Goal: Information Seeking & Learning: Learn about a topic

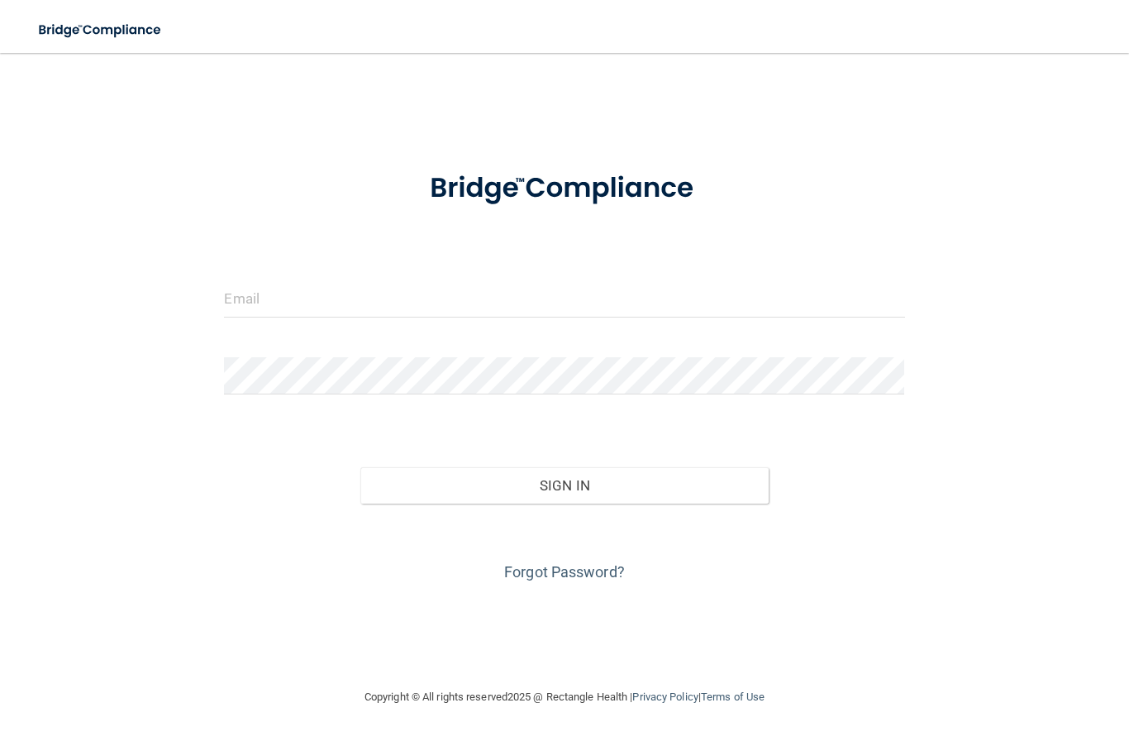
click at [674, 276] on form "Invalid email/password. You don't have permission to access that page. Sign In …" at bounding box center [564, 369] width 680 height 434
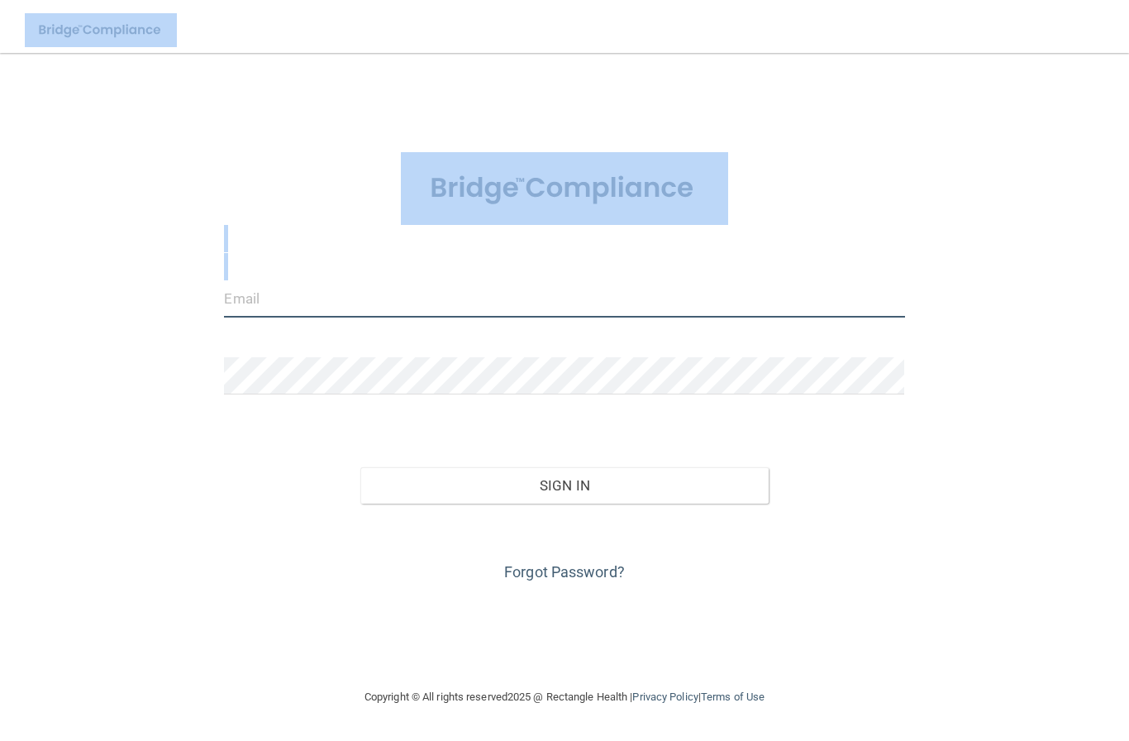
click at [674, 283] on input "email" at bounding box center [564, 298] width 680 height 37
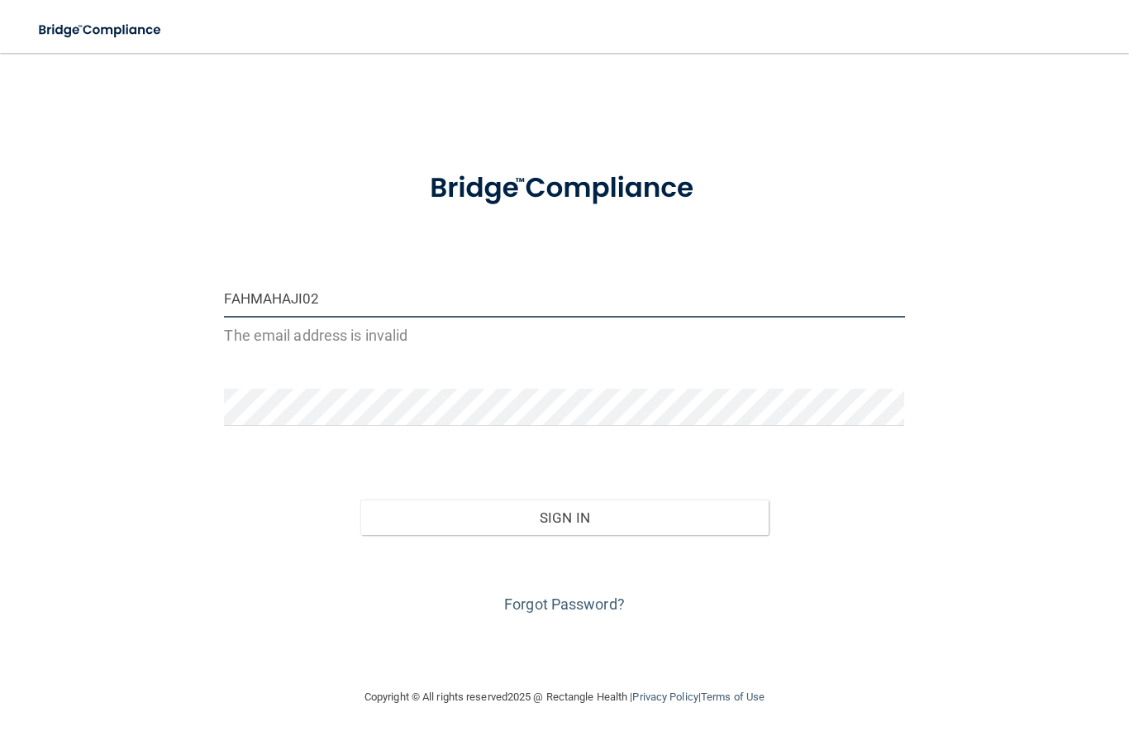
click at [564, 515] on button "Sign In" at bounding box center [564, 517] width 408 height 36
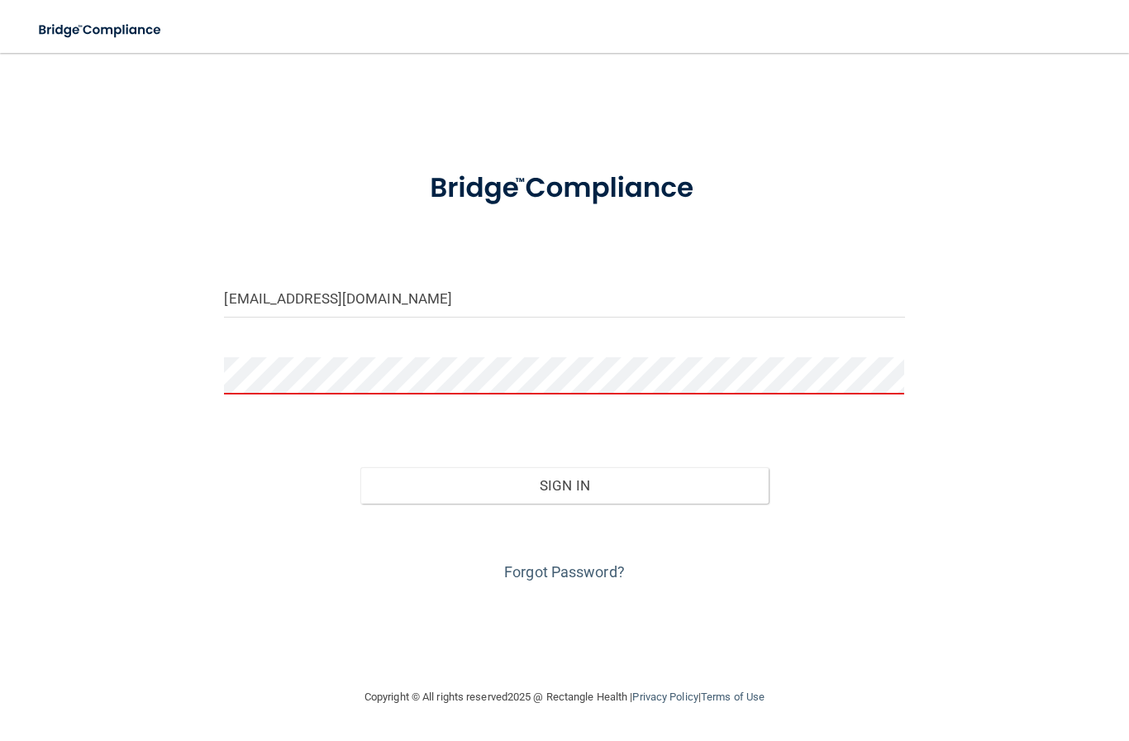
click at [564, 484] on button "Sign In" at bounding box center [564, 485] width 408 height 36
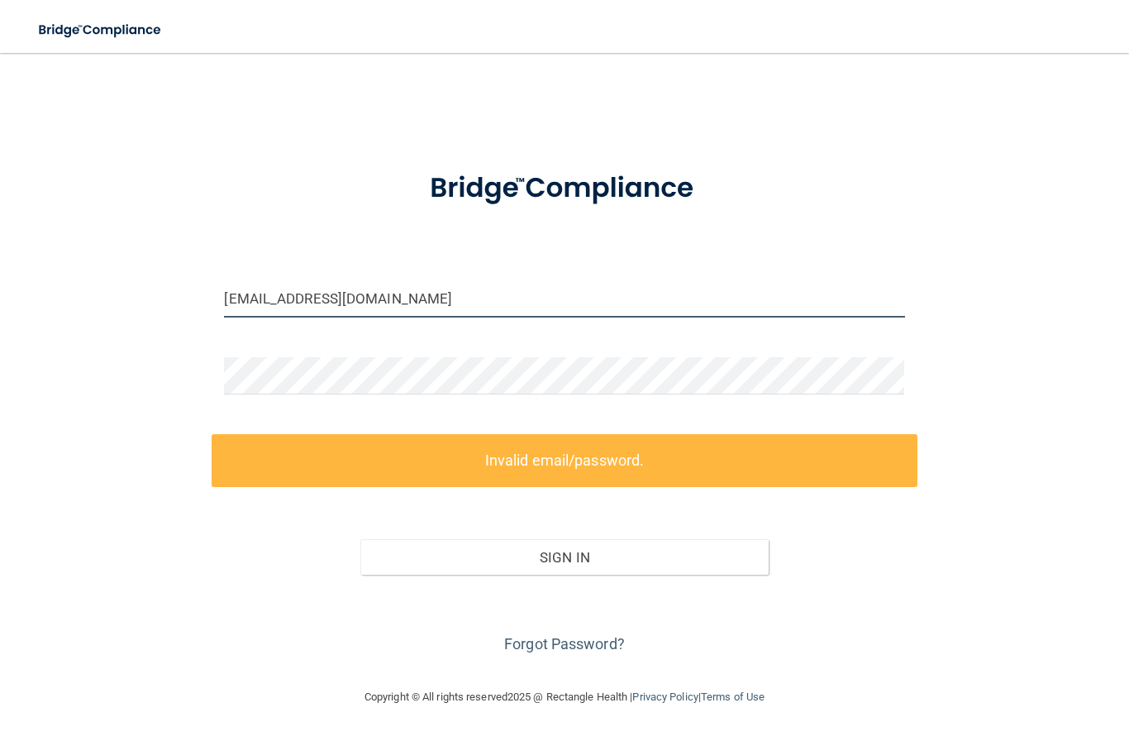
click at [323, 308] on input "FAHMAHAJI022@GMAIL.COM" at bounding box center [564, 298] width 680 height 37
click at [321, 298] on input "FAHMAHAJI022@GMAIL.COM" at bounding box center [564, 298] width 680 height 37
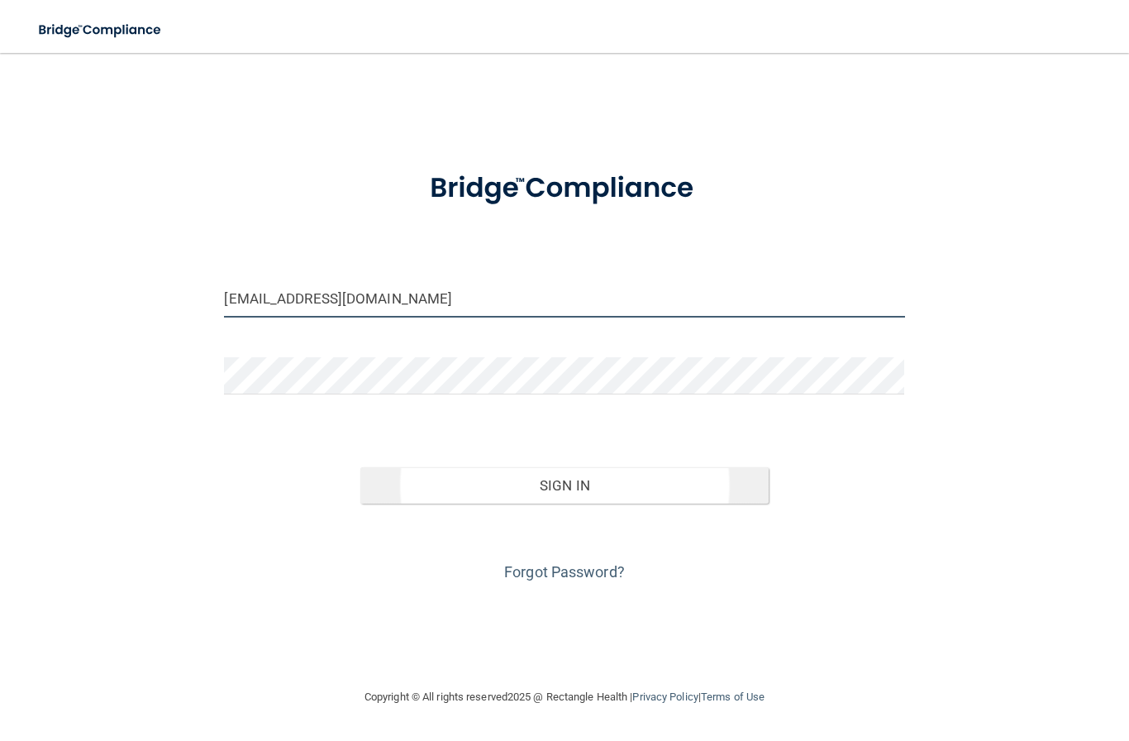
type input "FAHMAHAJI02@GMAIL.COM"
click at [541, 488] on button "Sign In" at bounding box center [564, 485] width 408 height 36
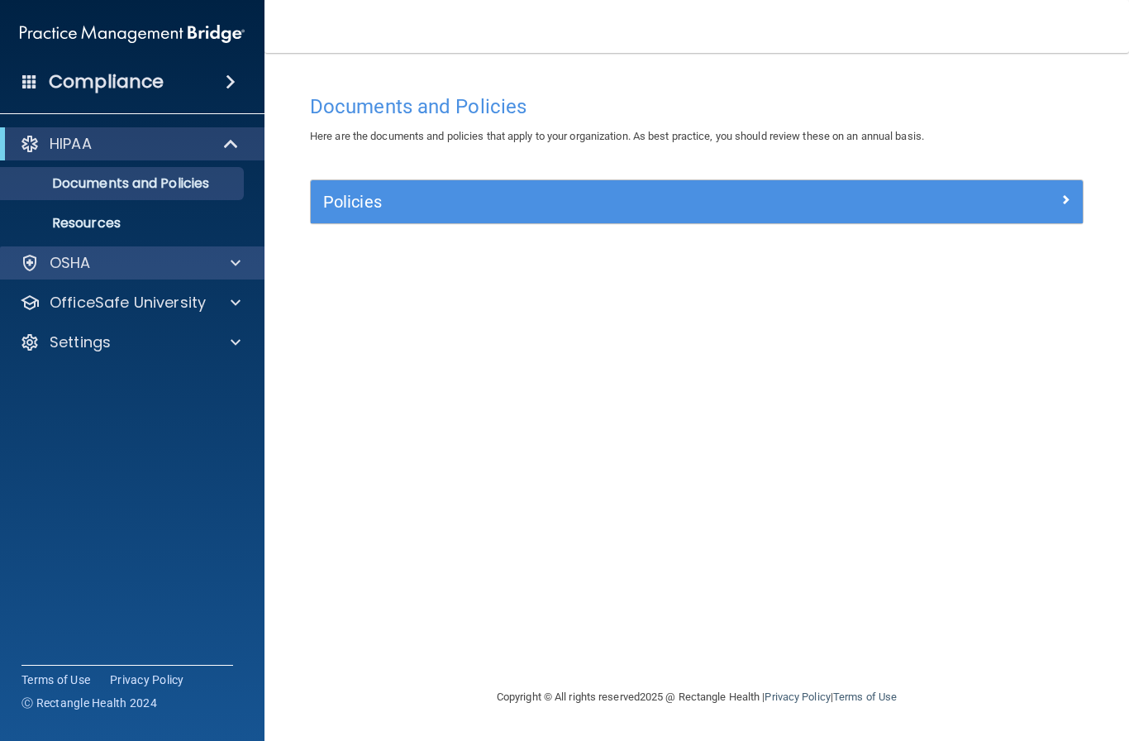
click at [64, 269] on p "OSHA" at bounding box center [70, 263] width 41 height 20
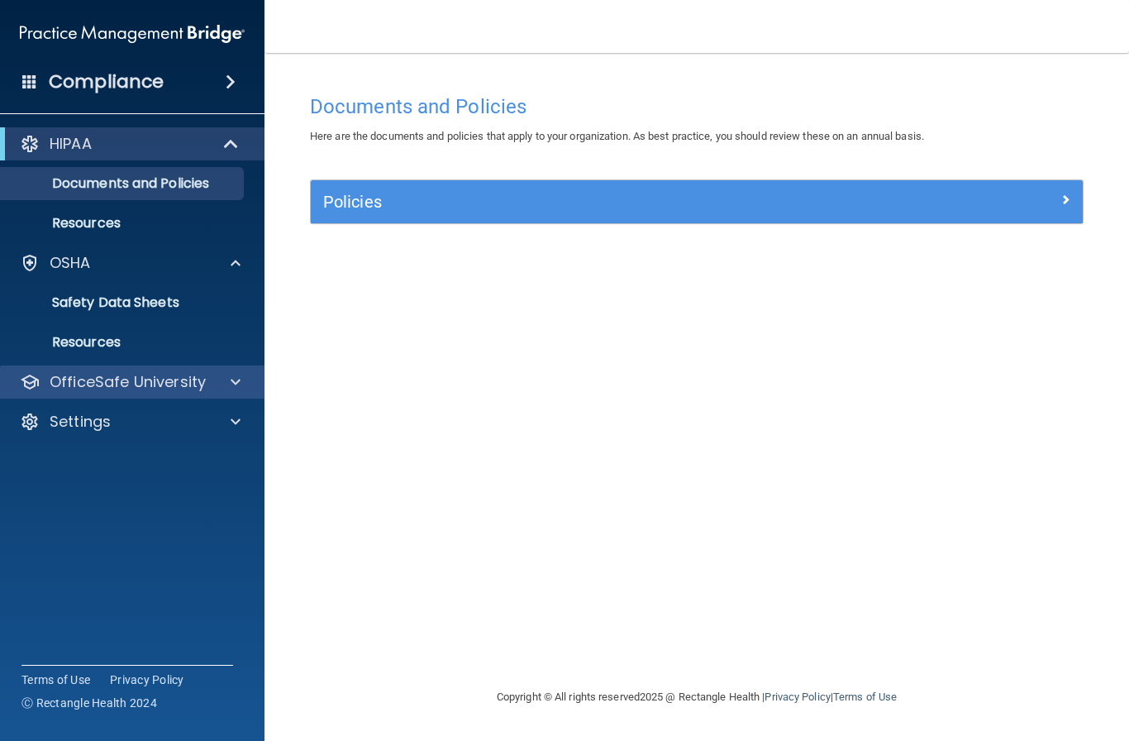
click at [112, 386] on p "OfficeSafe University" at bounding box center [128, 382] width 156 height 20
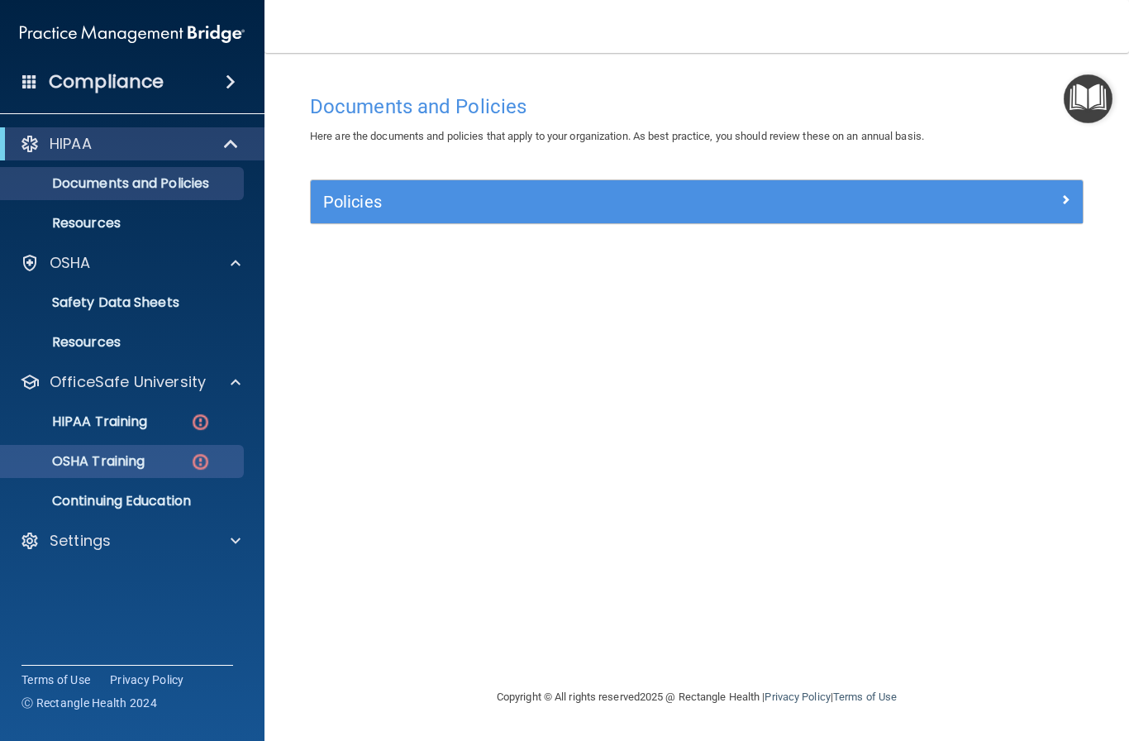
click at [133, 455] on p "OSHA Training" at bounding box center [78, 461] width 134 height 17
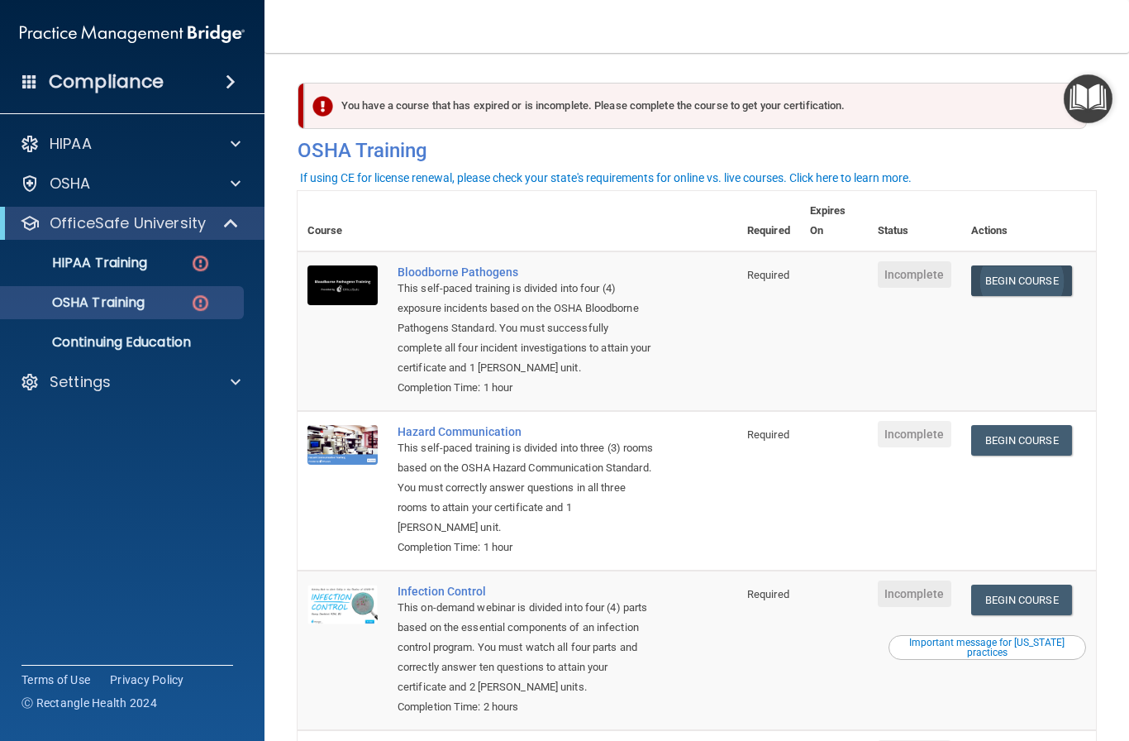
click at [1040, 279] on link "Begin Course" at bounding box center [1021, 280] width 101 height 31
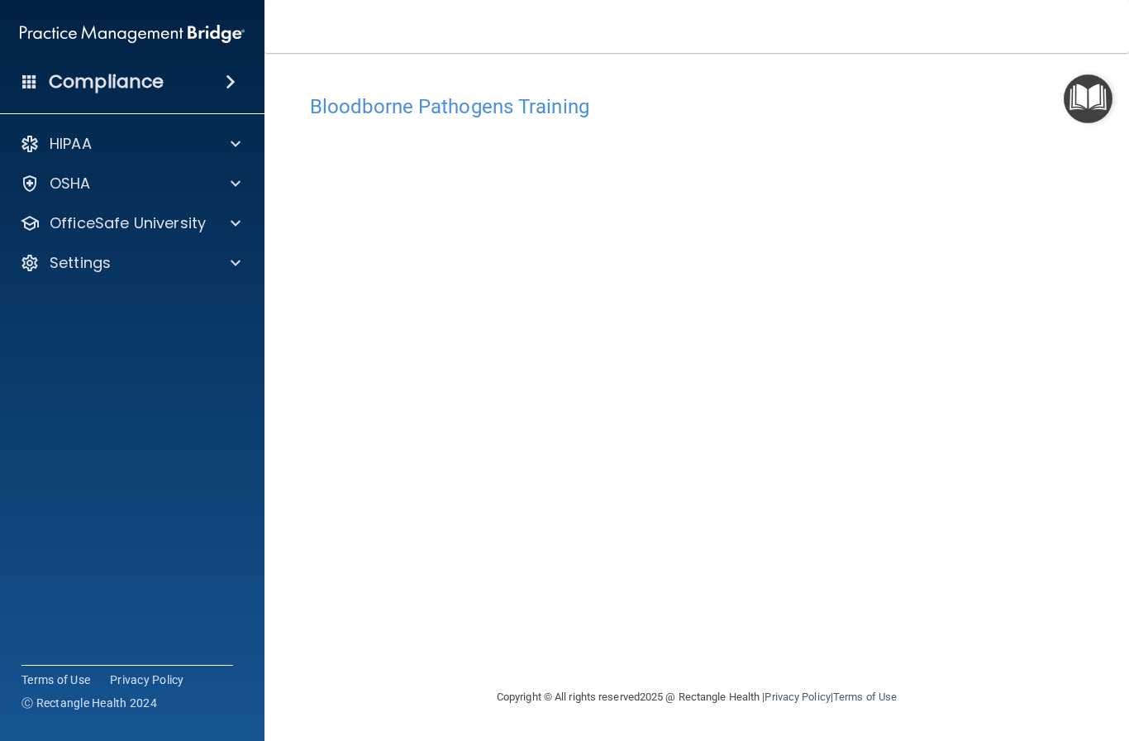
click at [72, 648] on div "Compliance HIPAA Documents and Policies Report an Incident Business Associates …" at bounding box center [132, 370] width 264 height 741
click at [1086, 102] on img "Open Resource Center" at bounding box center [1088, 98] width 49 height 49
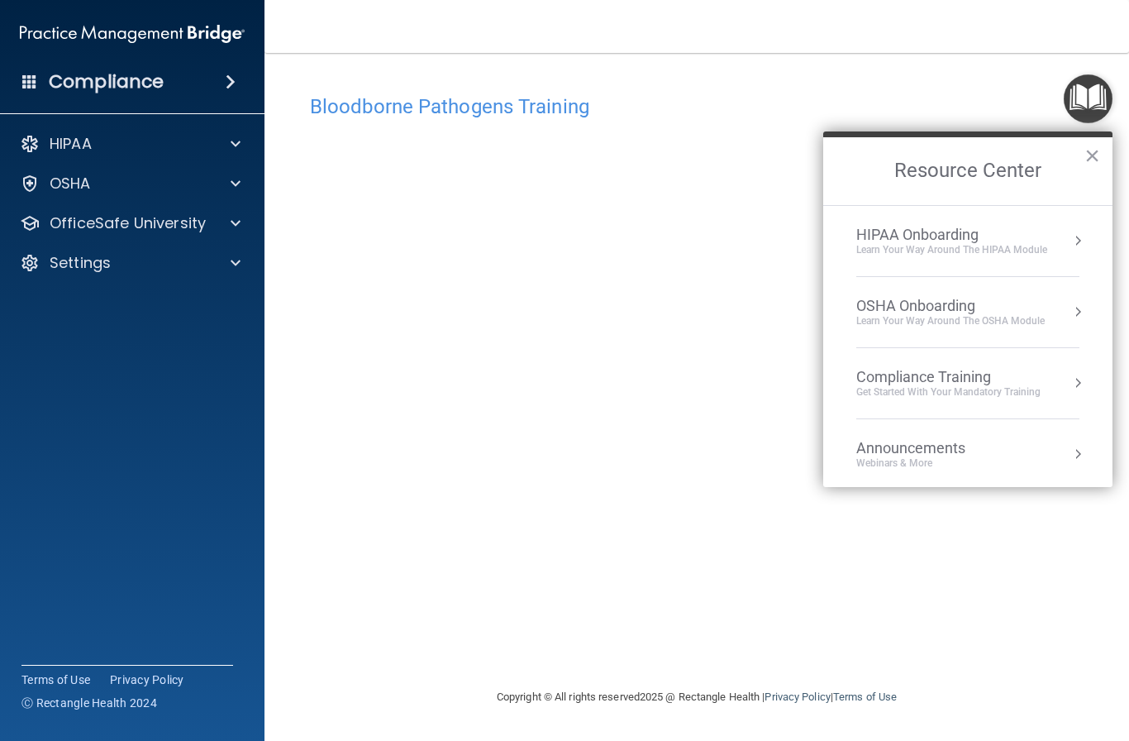
click at [1079, 317] on button "Resource Center" at bounding box center [1078, 311] width 17 height 17
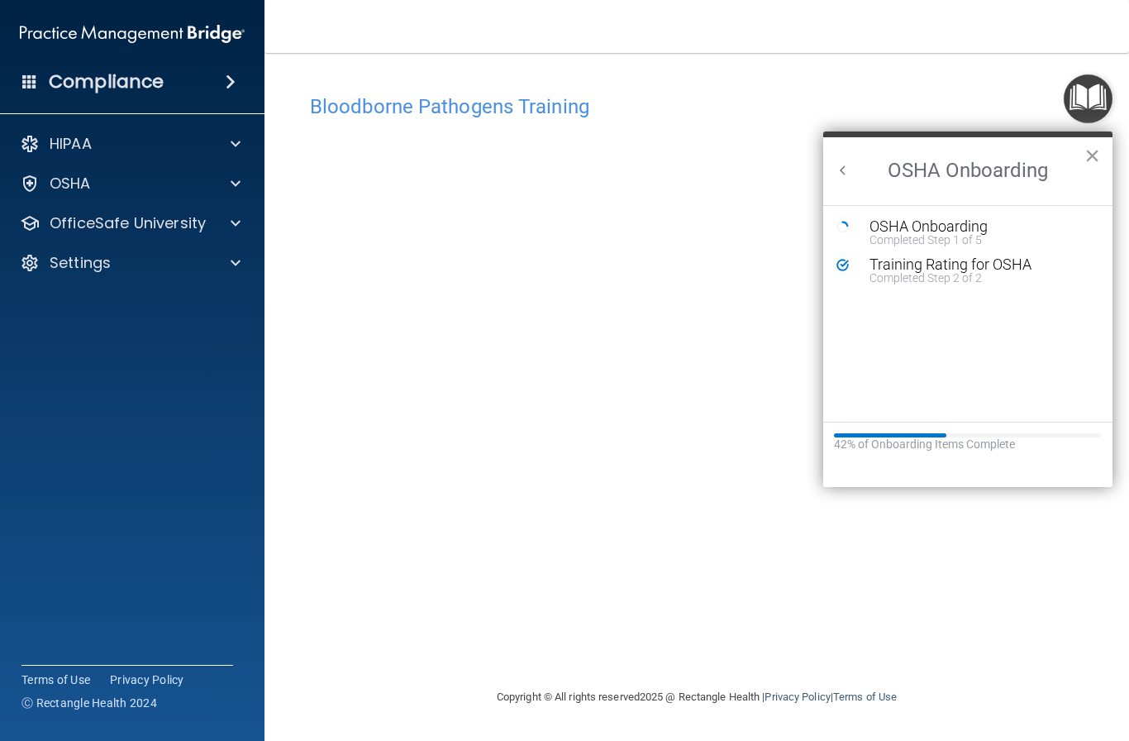
click at [1089, 160] on button "×" at bounding box center [1092, 155] width 16 height 26
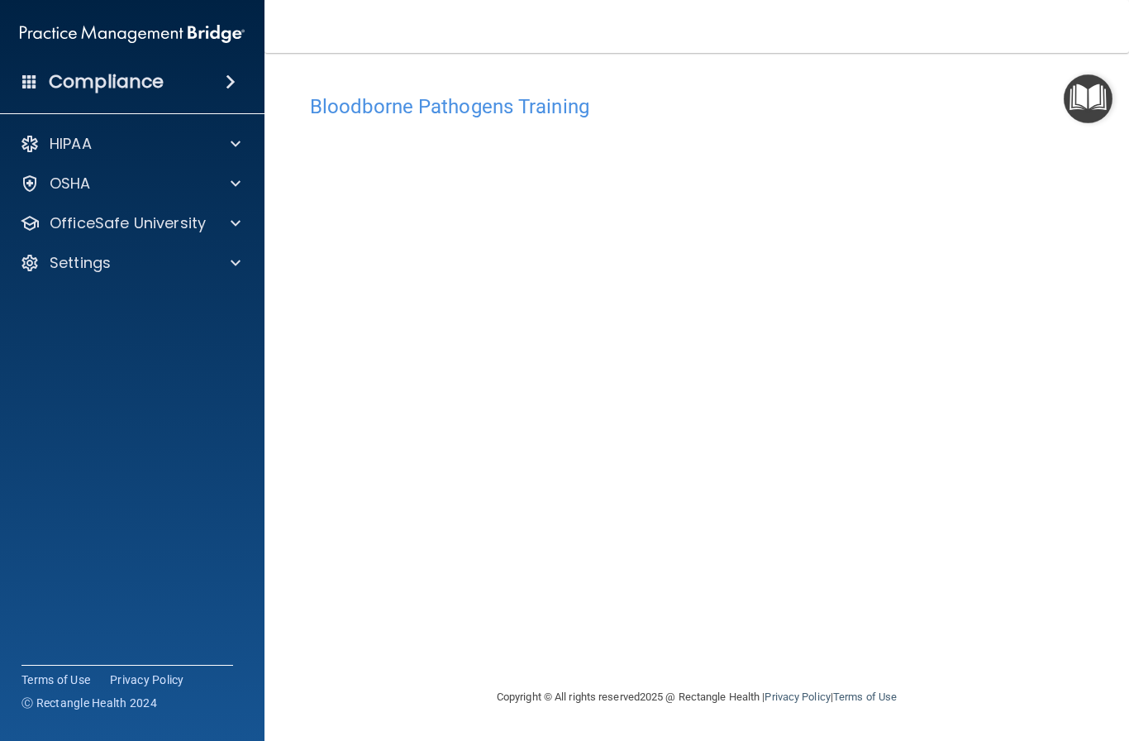
click at [1084, 117] on img "Open Resource Center" at bounding box center [1088, 98] width 49 height 49
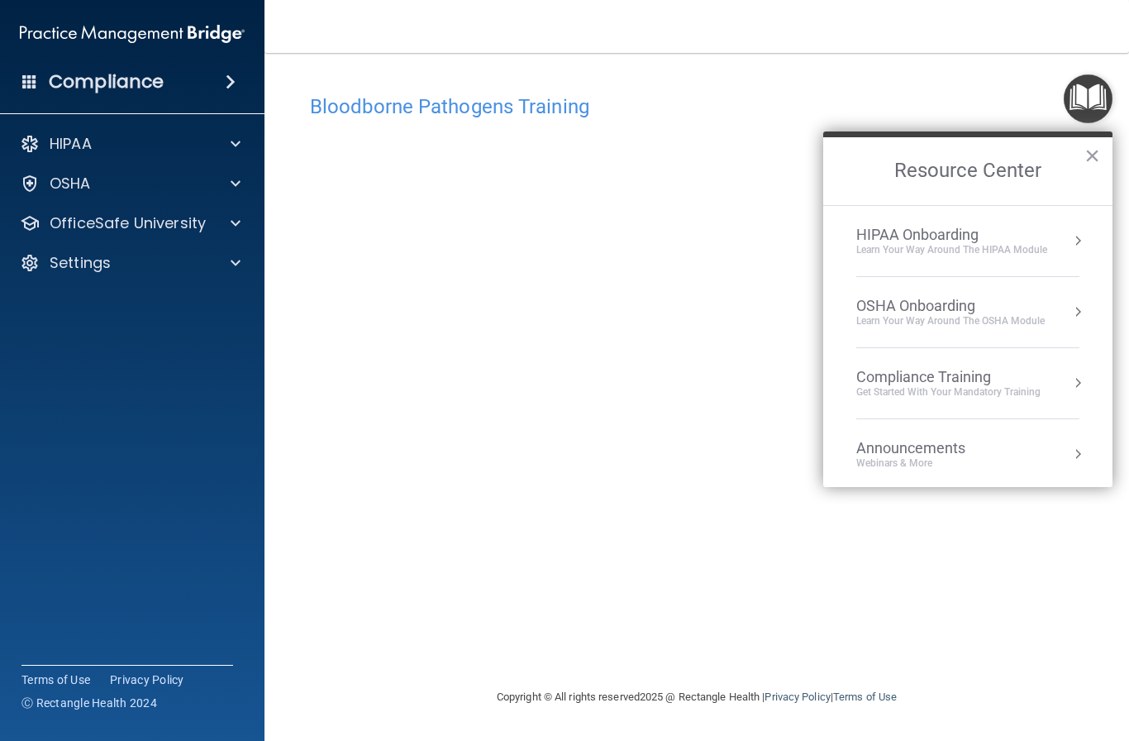
click at [984, 305] on div "OSHA Onboarding" at bounding box center [950, 306] width 188 height 18
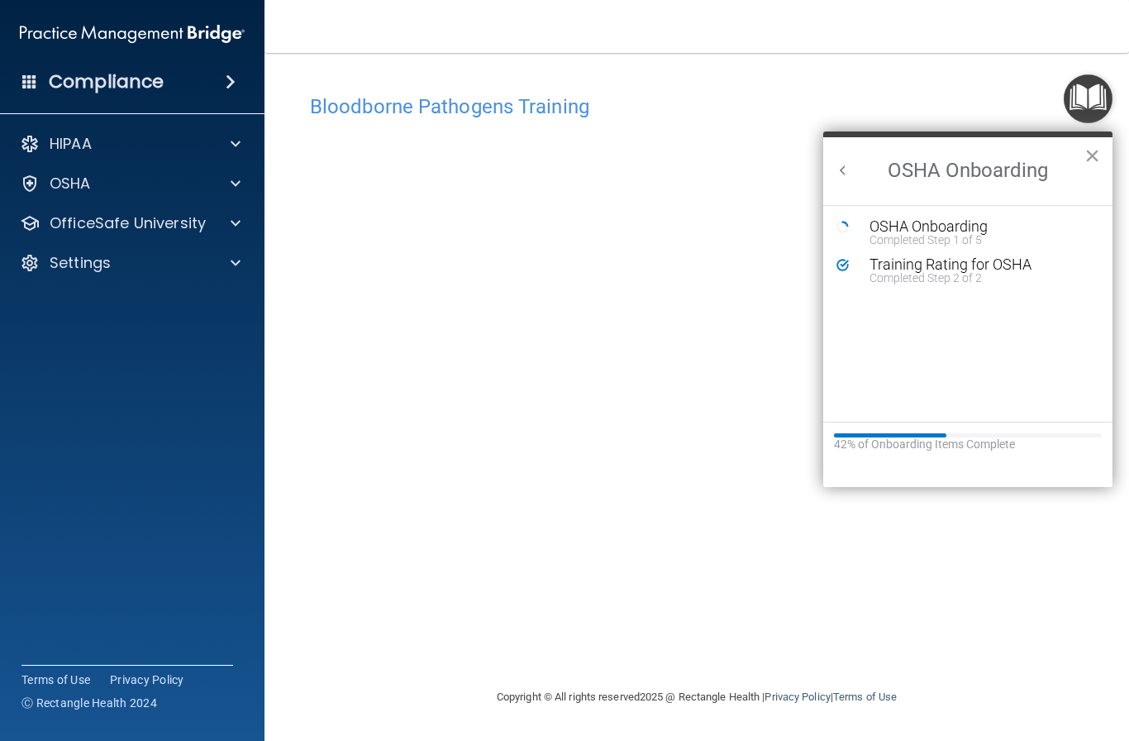
click at [1084, 156] on button "×" at bounding box center [1092, 155] width 16 height 26
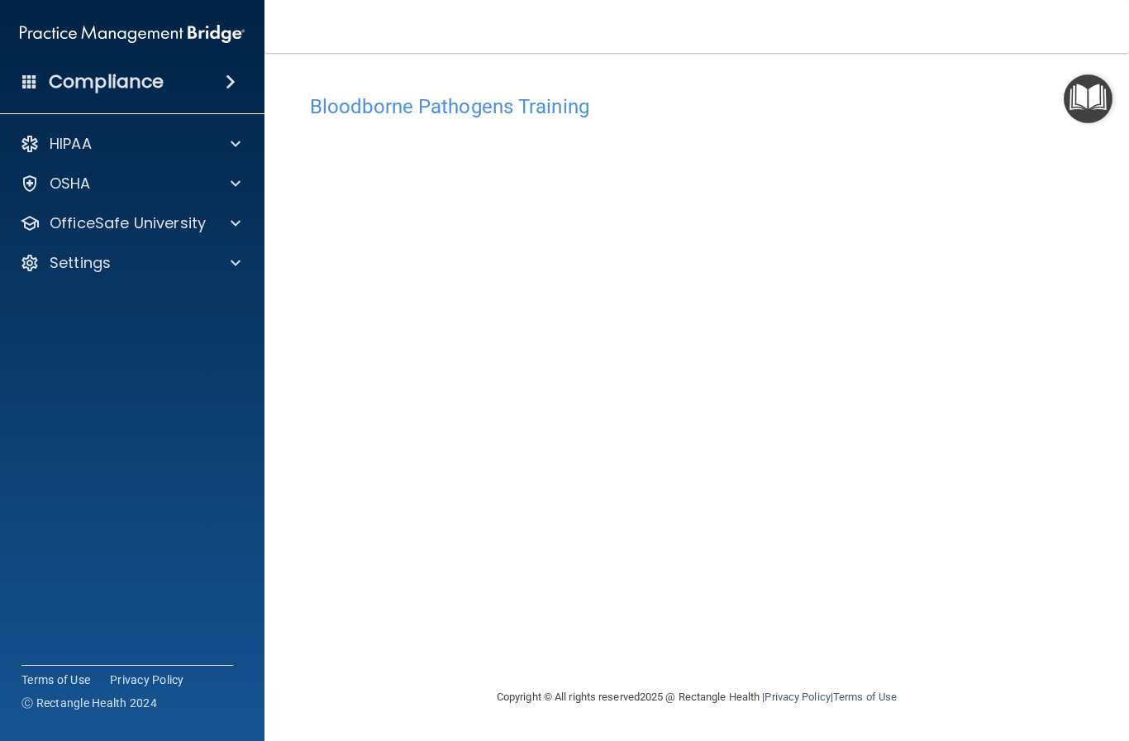
click at [1093, 164] on div "Bloodborne Pathogens Training This course doesn’t expire until . Are you sure y…" at bounding box center [697, 386] width 798 height 601
click at [1103, 97] on img "Open Resource Center" at bounding box center [1088, 98] width 49 height 49
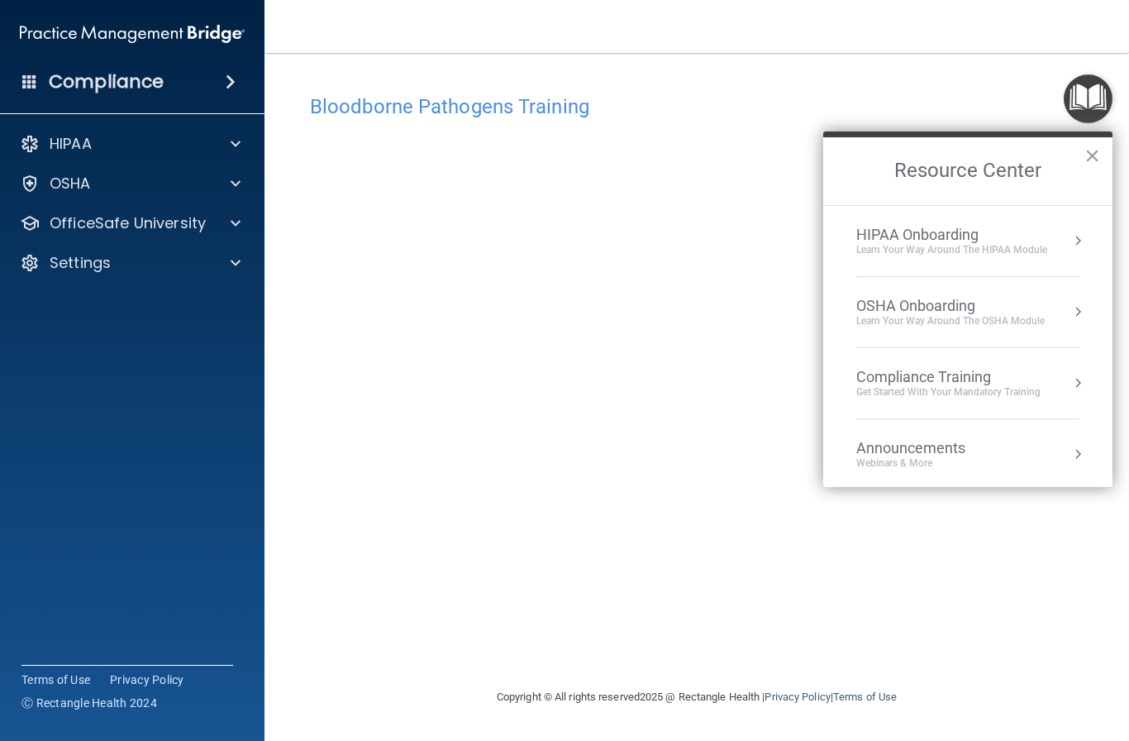
click at [974, 299] on div "OSHA Onboarding" at bounding box center [950, 306] width 188 height 18
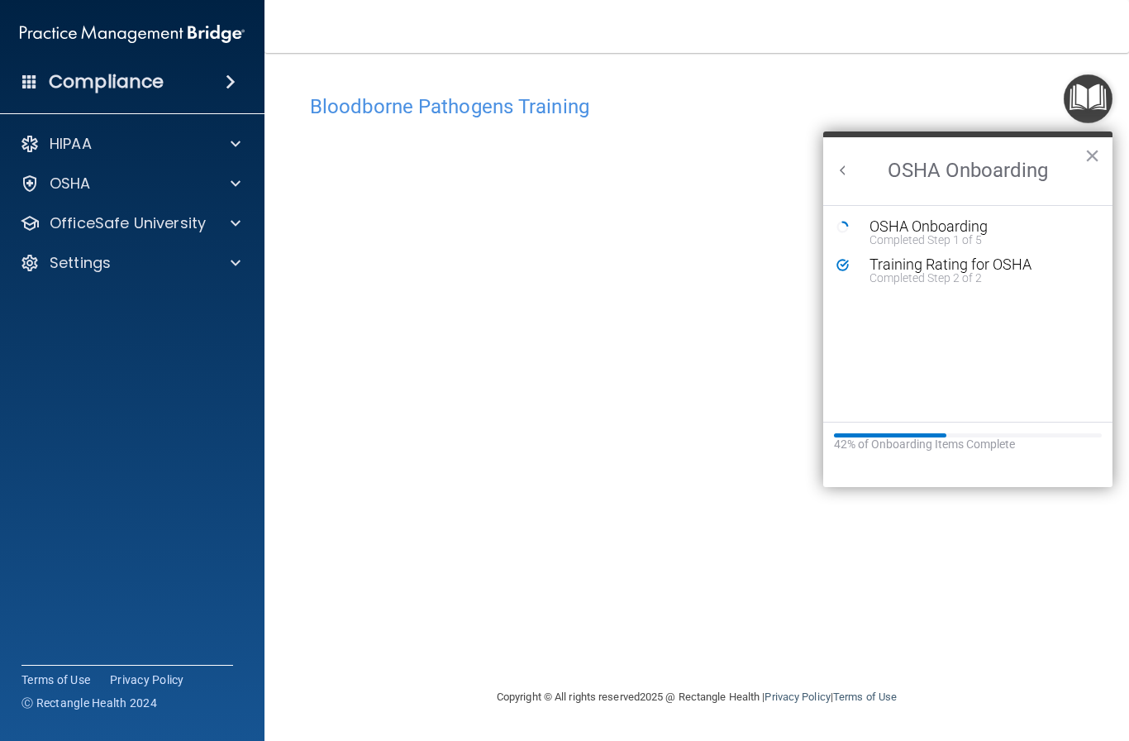
click at [1026, 83] on div "Bloodborne Pathogens Training This course doesn’t expire until . Are you sure y…" at bounding box center [697, 369] width 798 height 601
click at [1087, 167] on button "×" at bounding box center [1092, 155] width 16 height 26
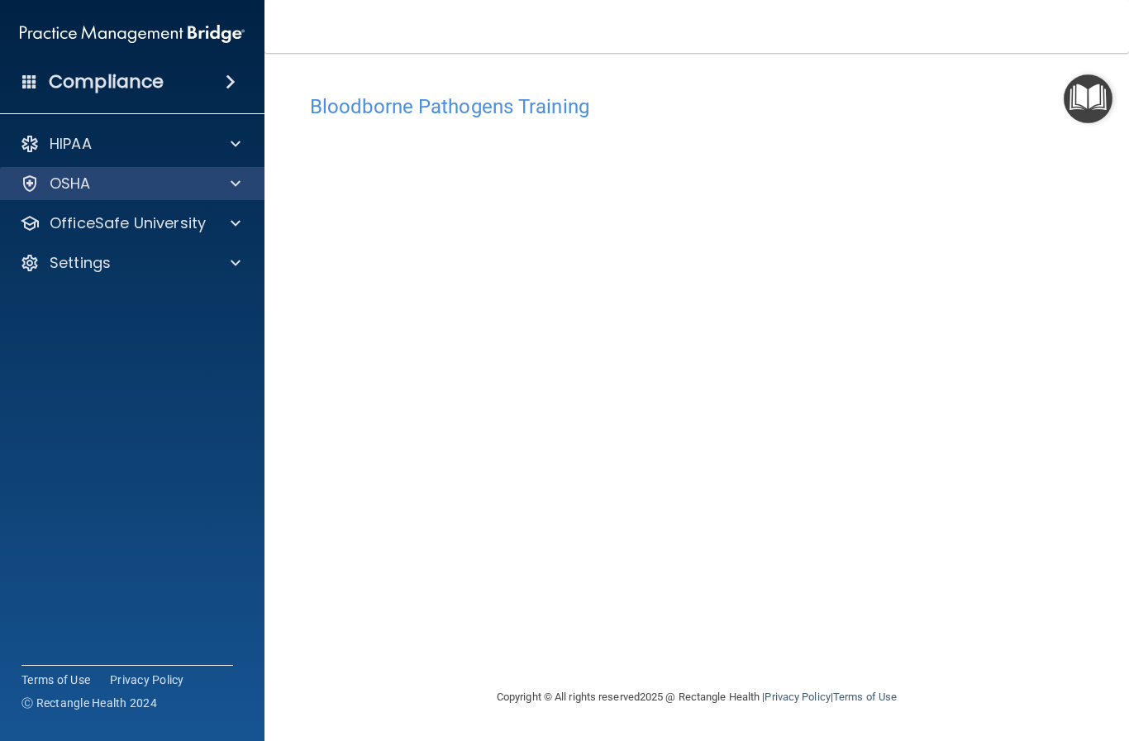
click at [207, 190] on div "OSHA" at bounding box center [109, 184] width 205 height 20
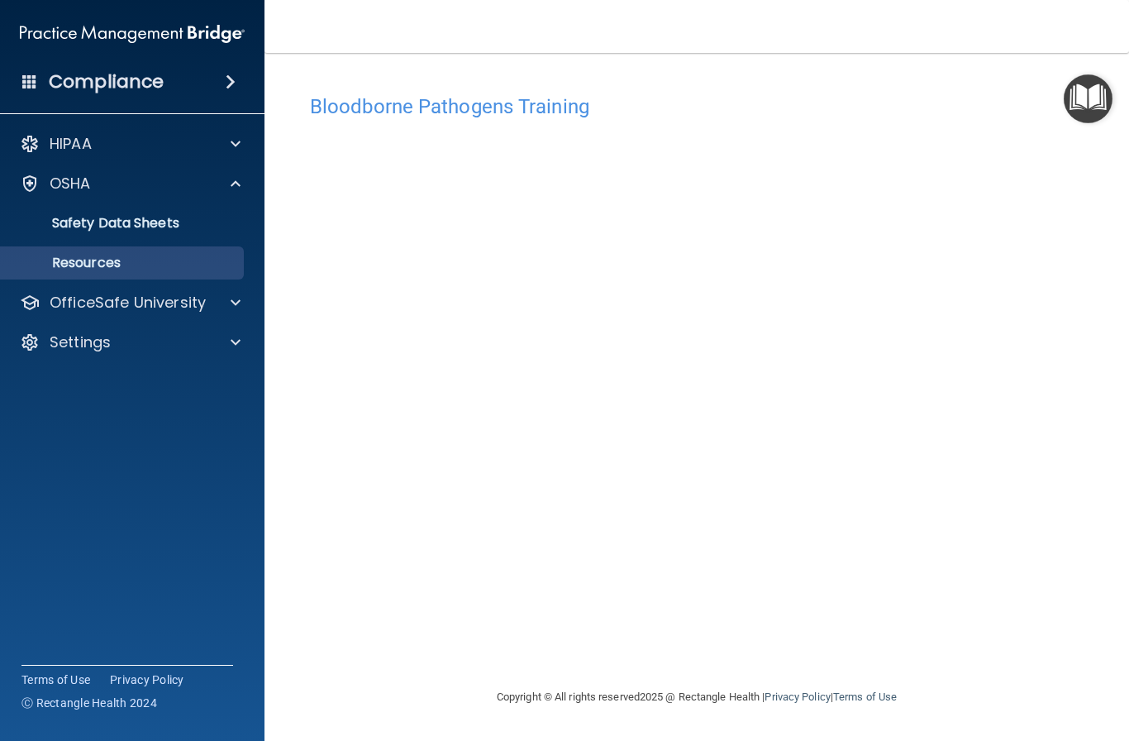
click at [118, 269] on p "Resources" at bounding box center [124, 263] width 226 height 17
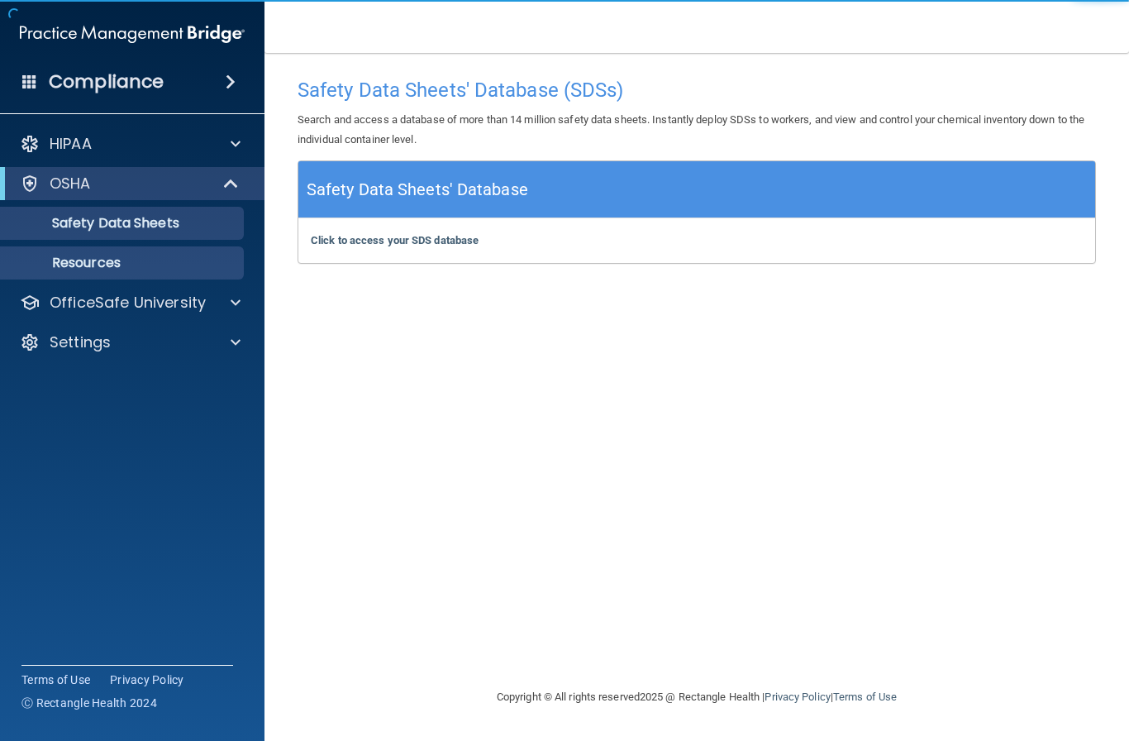
click at [218, 261] on p "Resources" at bounding box center [124, 263] width 226 height 17
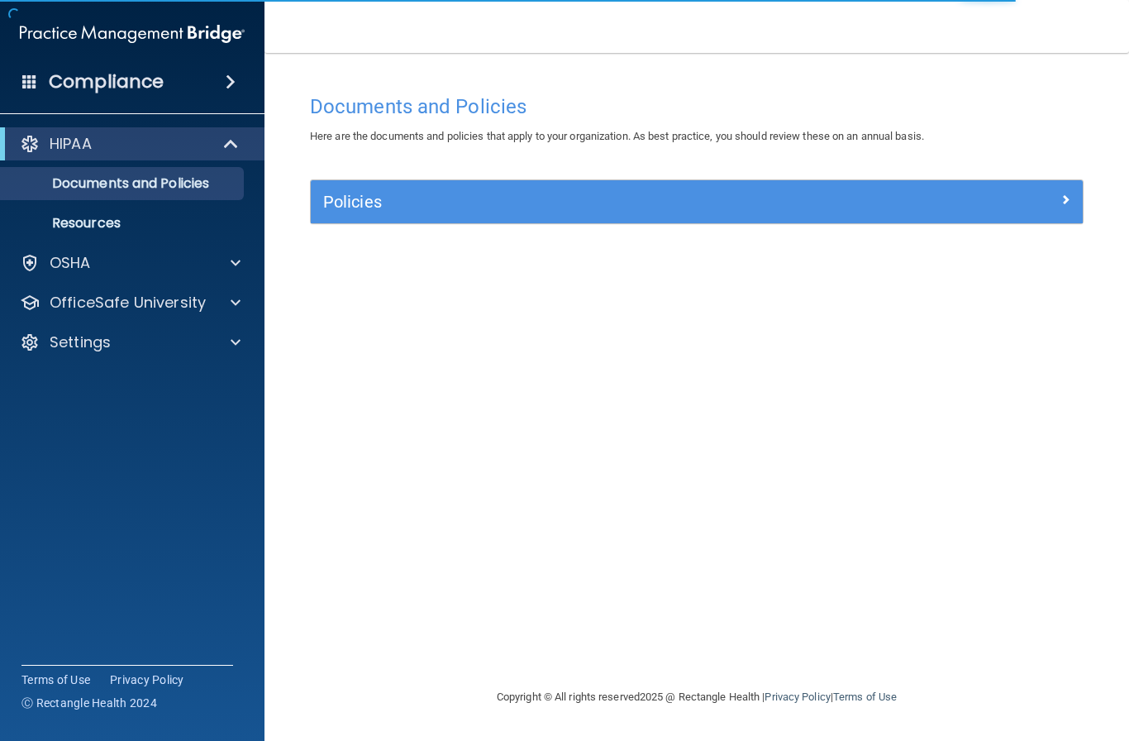
click at [1002, 205] on div at bounding box center [986, 198] width 193 height 20
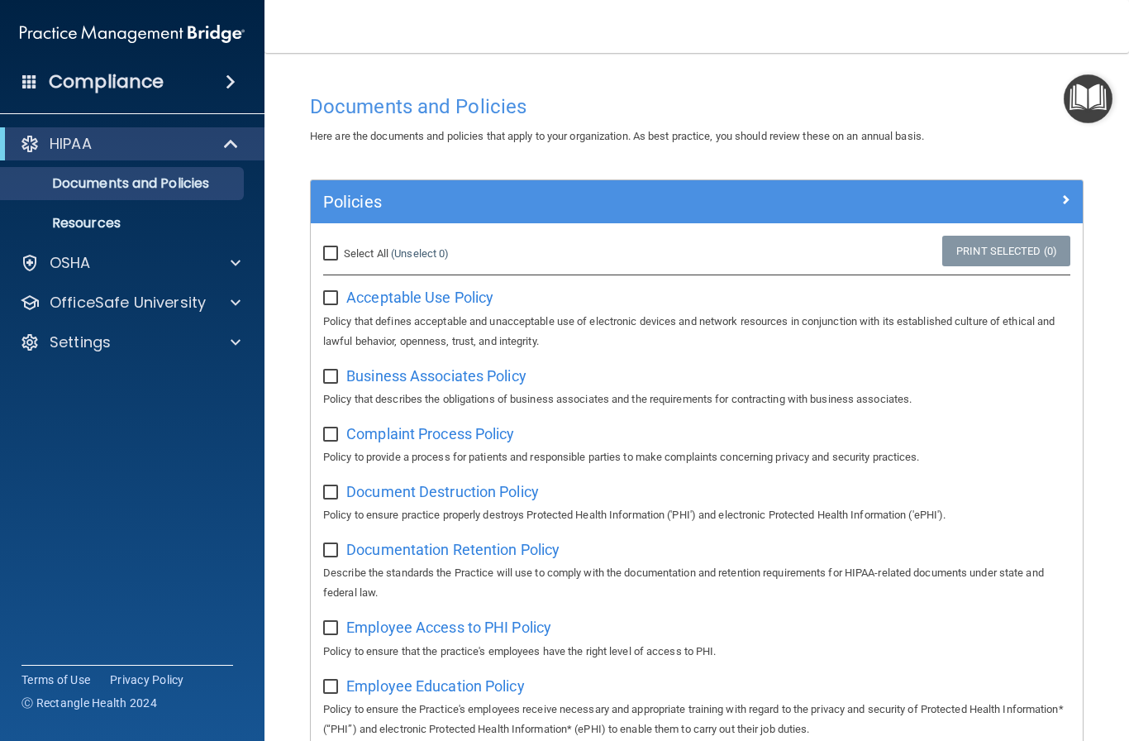
click at [1076, 101] on img "Open Resource Center" at bounding box center [1088, 98] width 49 height 49
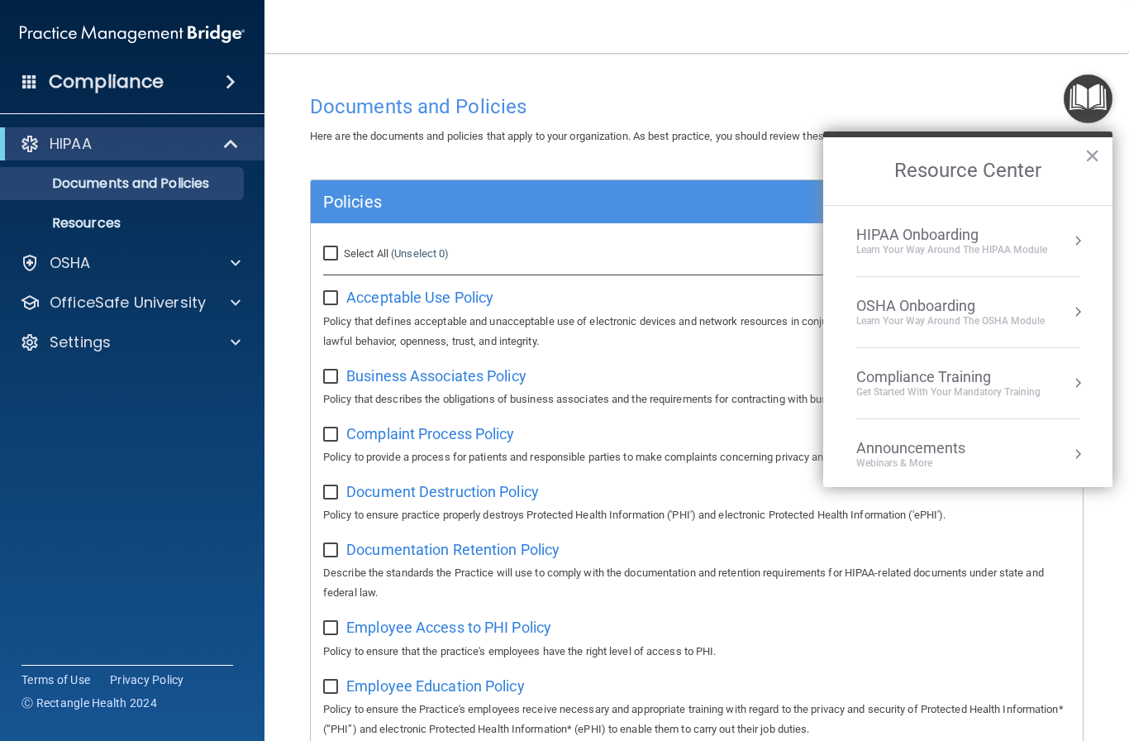
click at [973, 317] on div "Learn your way around the OSHA module" at bounding box center [950, 321] width 188 height 14
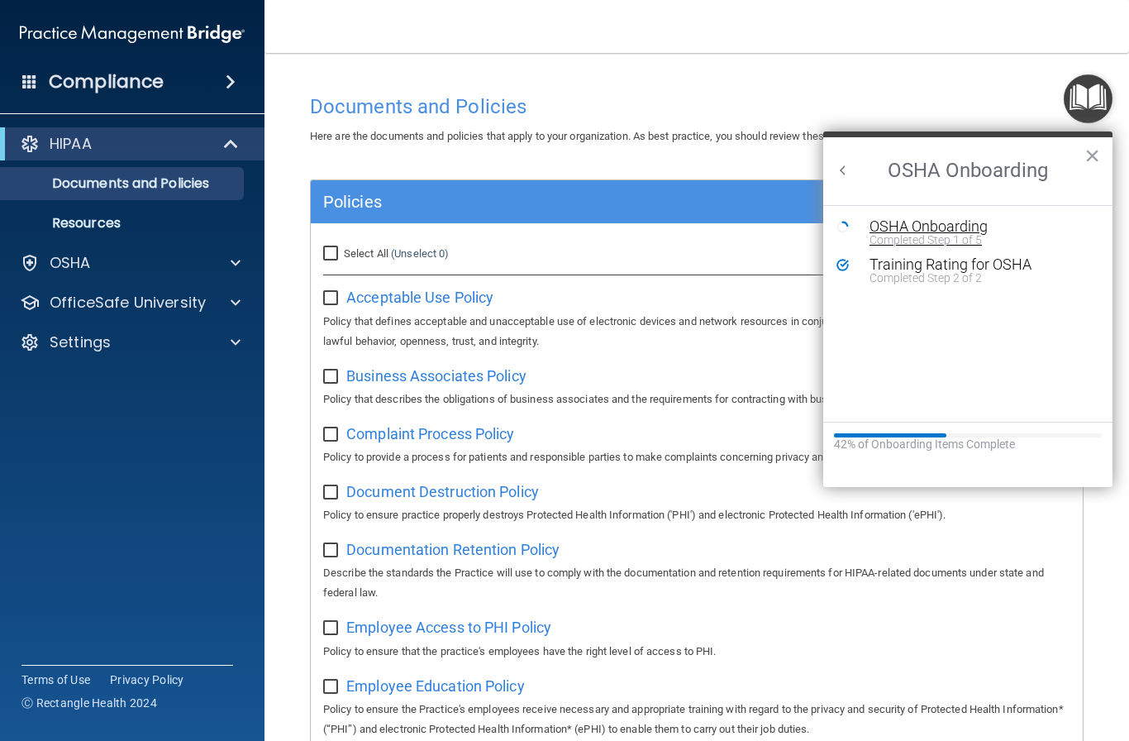
click at [940, 241] on div "Completed Step 1 of 5" at bounding box center [981, 240] width 222 height 12
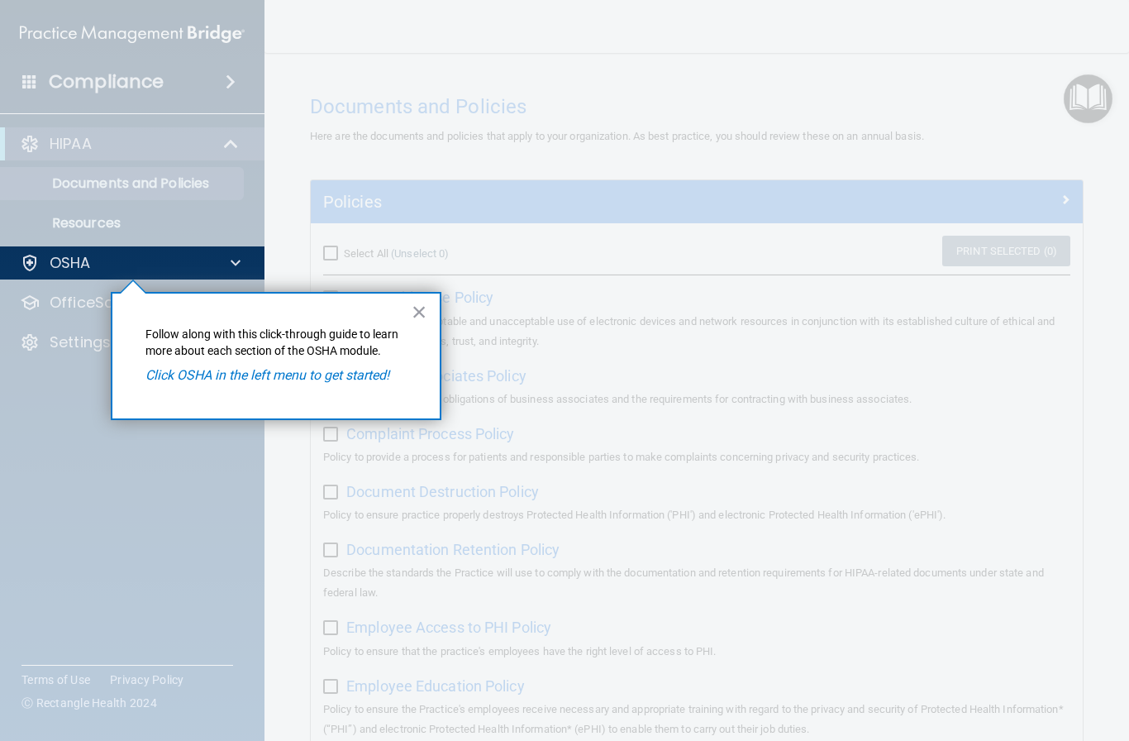
click at [382, 377] on em "Click OSHA in the left menu to get started!" at bounding box center [267, 375] width 244 height 16
click at [369, 375] on em "Click OSHA in the left menu to get started!" at bounding box center [267, 375] width 244 height 16
click at [183, 295] on div "× Follow along with this click-through guide to learn more about each section o…" at bounding box center [276, 356] width 331 height 128
click at [207, 256] on div "OSHA" at bounding box center [109, 263] width 205 height 20
click at [298, 379] on em "Click OSHA in the left menu to get started!" at bounding box center [267, 375] width 244 height 16
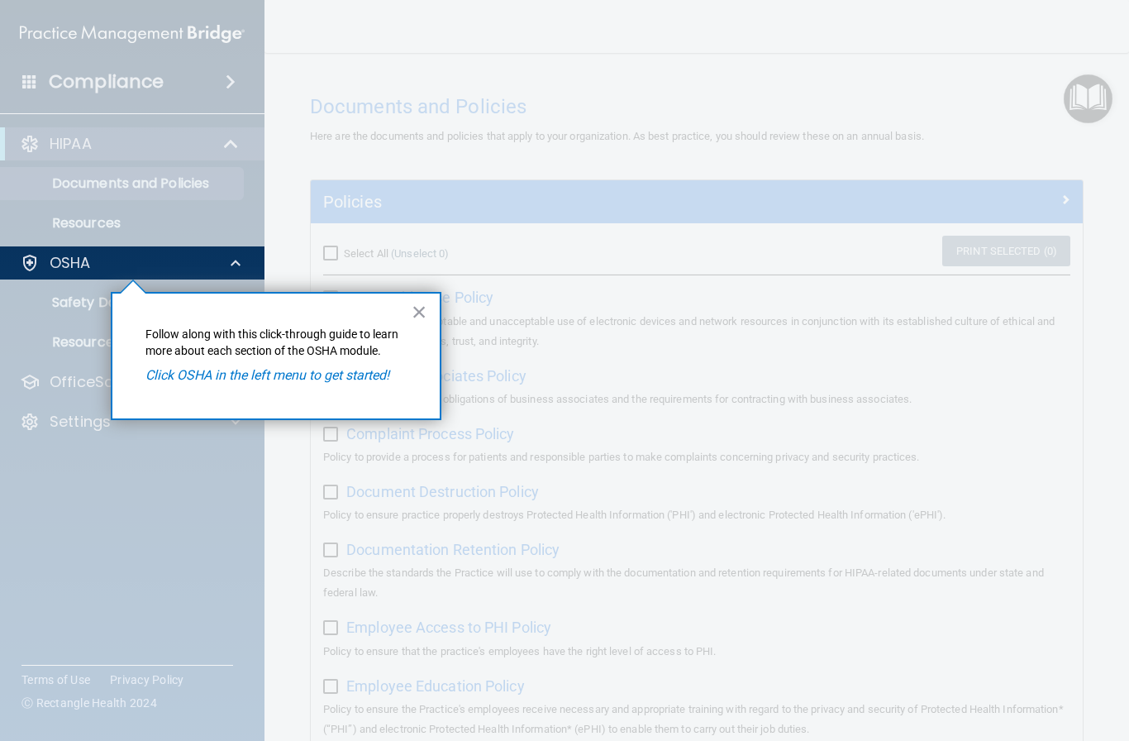
click at [74, 283] on div at bounding box center [132, 509] width 265 height 461
click at [83, 262] on p "OSHA" at bounding box center [70, 263] width 41 height 20
click at [166, 292] on div "× Follow along with this click-through guide to learn more about each section o…" at bounding box center [276, 356] width 331 height 128
click at [208, 379] on em "Click OSHA in the left menu to get started!" at bounding box center [267, 375] width 244 height 16
click at [205, 381] on em "Click OSHA in the left menu to get started!" at bounding box center [267, 375] width 244 height 16
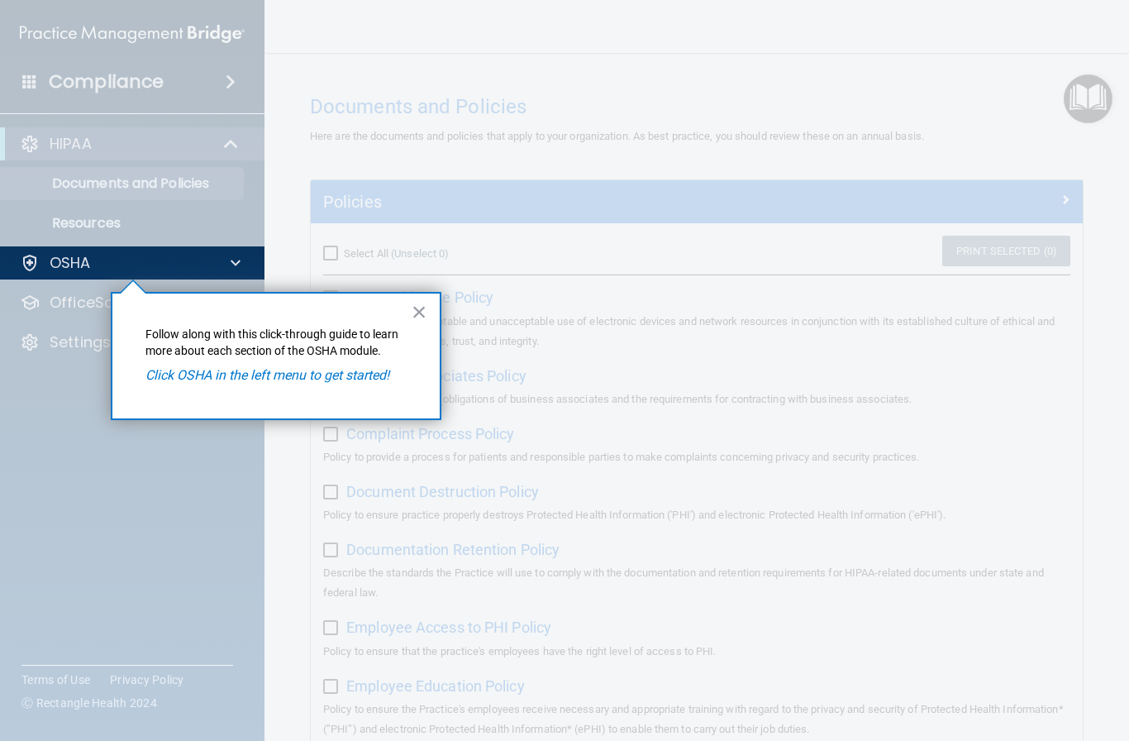
click at [210, 381] on em "Click OSHA in the left menu to get started!" at bounding box center [267, 375] width 244 height 16
click at [235, 379] on em "Click OSHA in the left menu to get started!" at bounding box center [267, 375] width 244 height 16
click at [231, 262] on span at bounding box center [236, 263] width 10 height 20
click at [246, 269] on div at bounding box center [232, 263] width 41 height 20
click at [247, 272] on div at bounding box center [232, 263] width 41 height 20
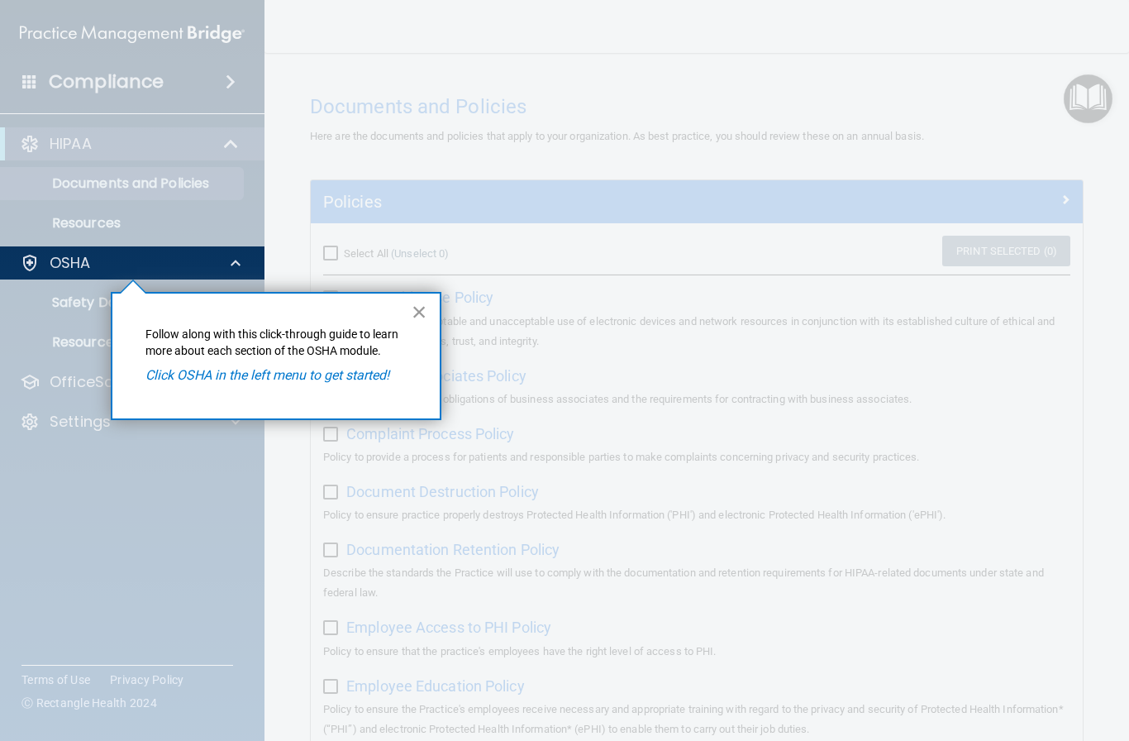
click at [422, 323] on button "×" at bounding box center [420, 311] width 16 height 26
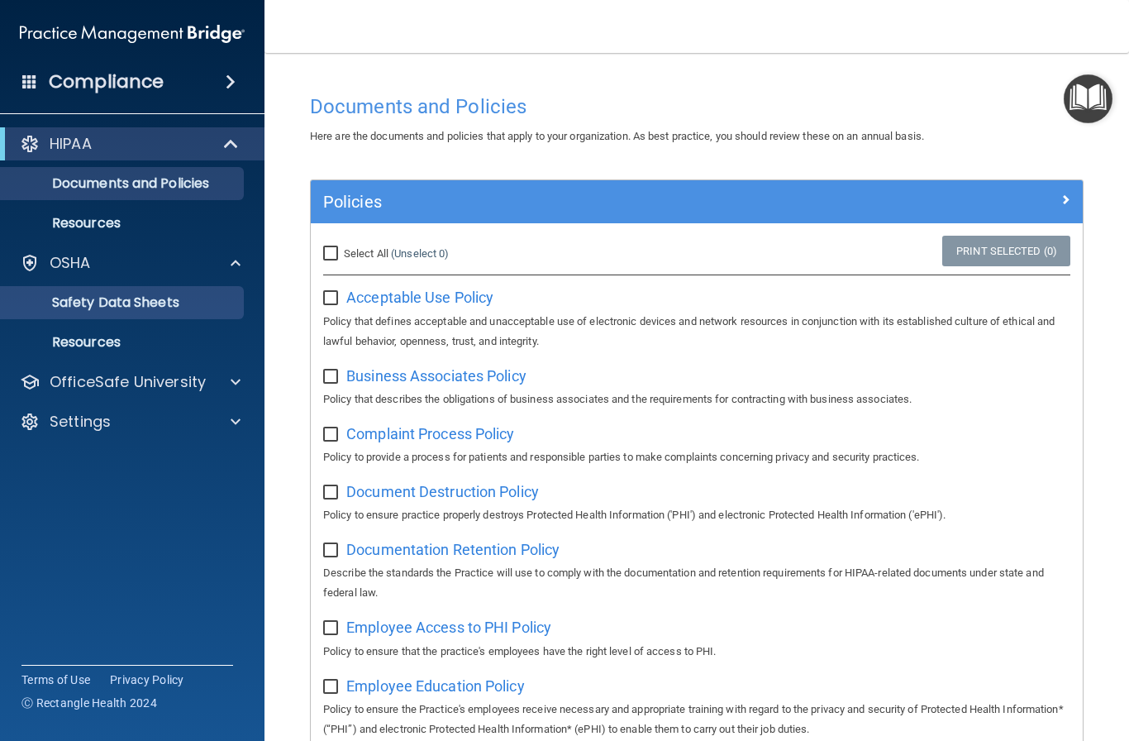
click at [217, 293] on link "Safety Data Sheets" at bounding box center [113, 302] width 260 height 33
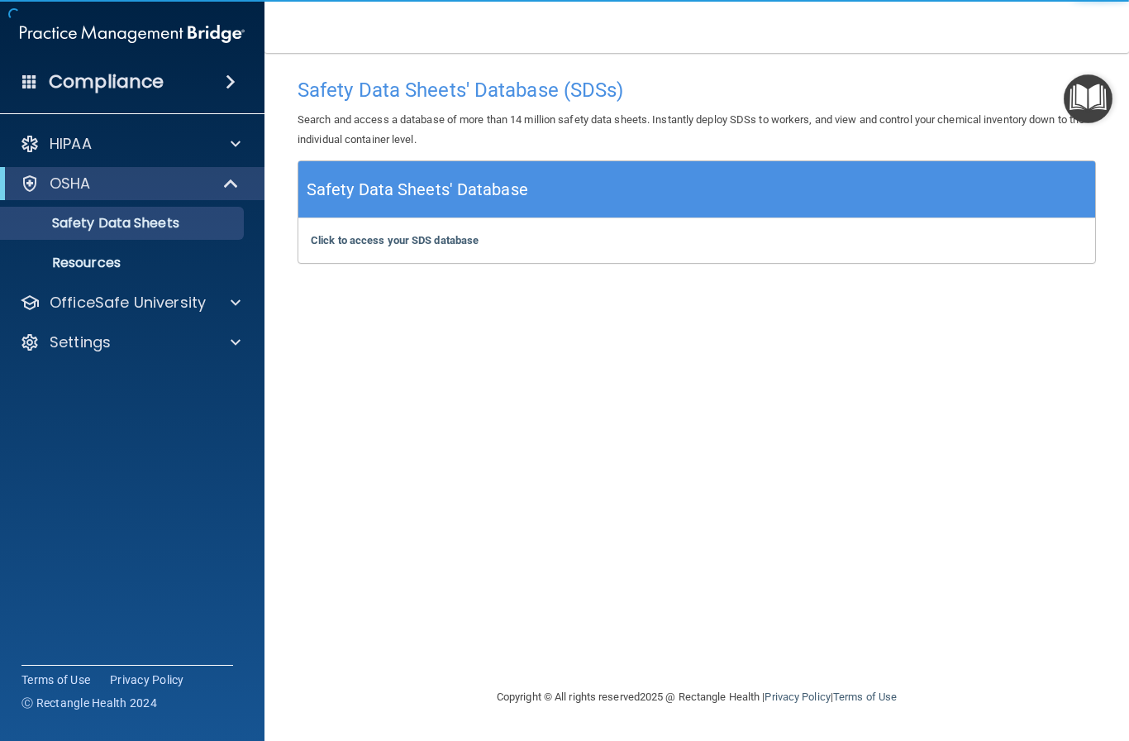
click at [1089, 108] on img "Open Resource Center" at bounding box center [1088, 98] width 49 height 49
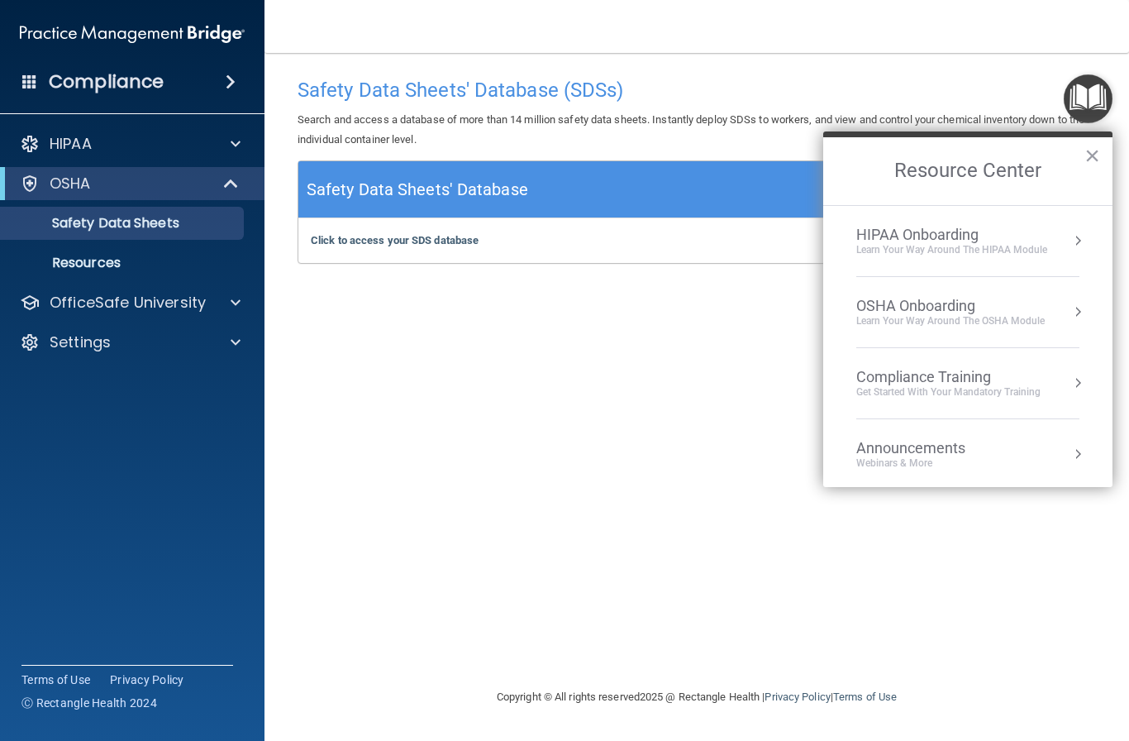
click at [988, 305] on div "OSHA Onboarding" at bounding box center [950, 306] width 188 height 18
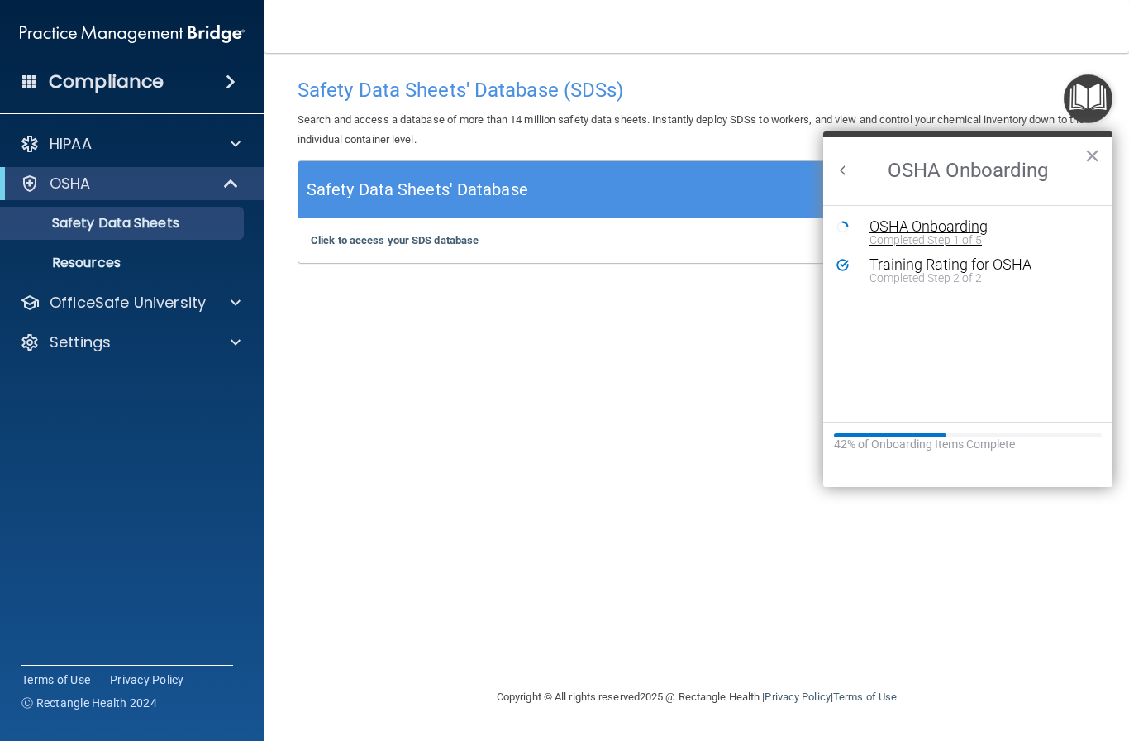
click at [969, 235] on div "Completed Step 1 of 5" at bounding box center [981, 240] width 222 height 12
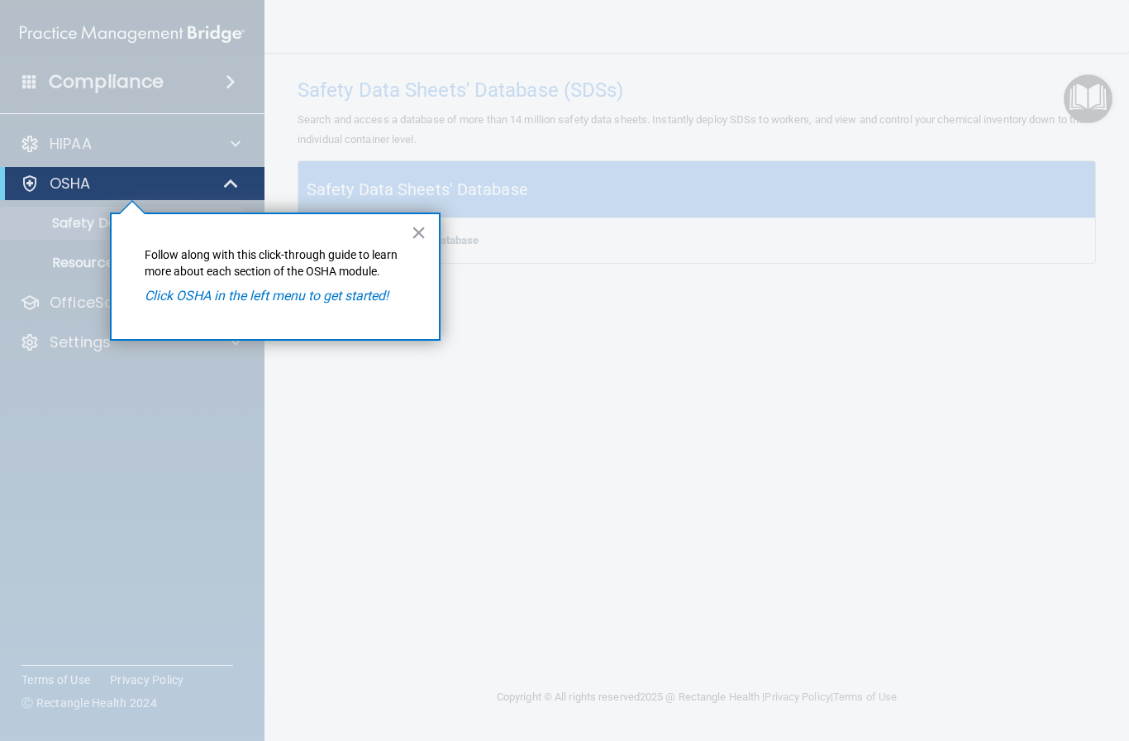
click at [363, 293] on em "Click OSHA in the left menu to get started!" at bounding box center [267, 296] width 244 height 16
click at [316, 277] on p "Follow along with this click-through guide to learn more about each section of …" at bounding box center [275, 263] width 261 height 32
click at [425, 245] on button "×" at bounding box center [419, 232] width 16 height 26
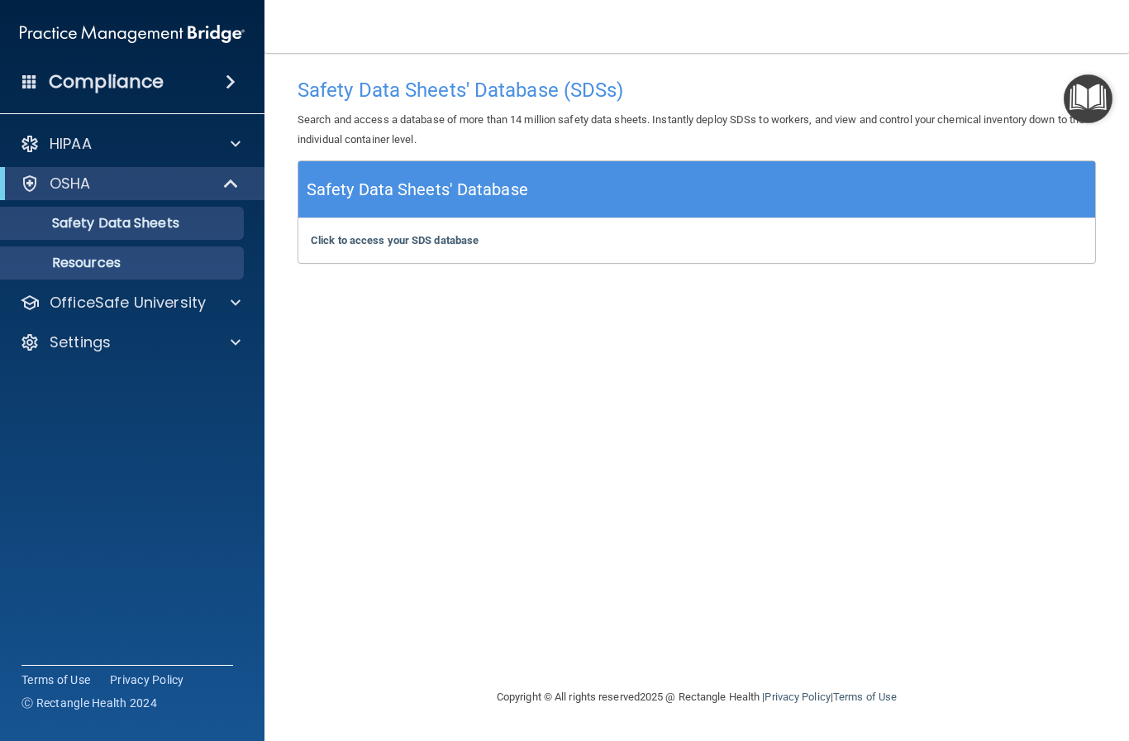
click at [156, 276] on link "Resources" at bounding box center [113, 262] width 260 height 33
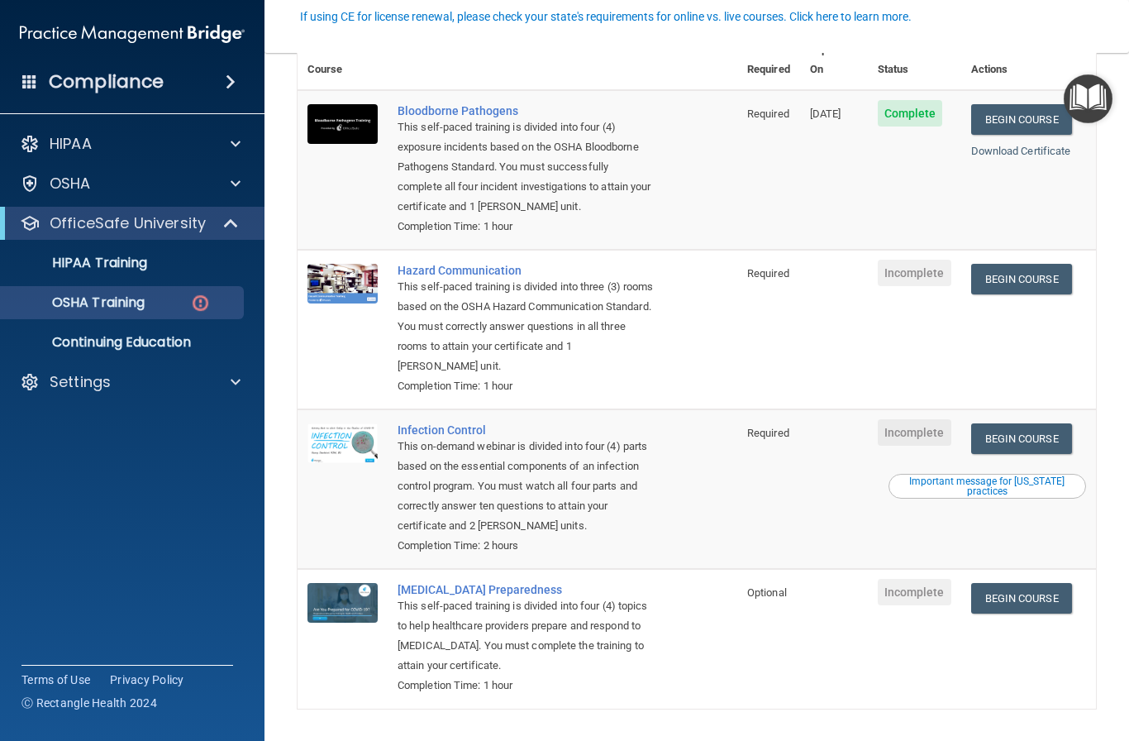
scroll to position [163, 0]
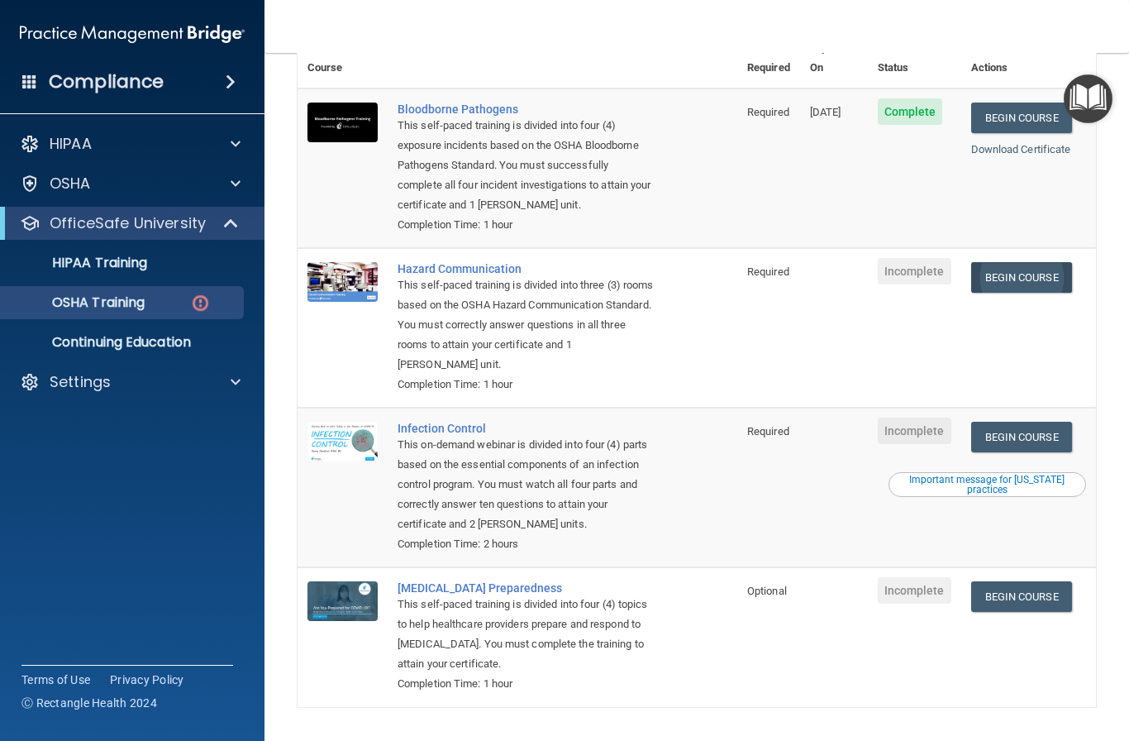
click at [1013, 262] on link "Begin Course" at bounding box center [1021, 277] width 101 height 31
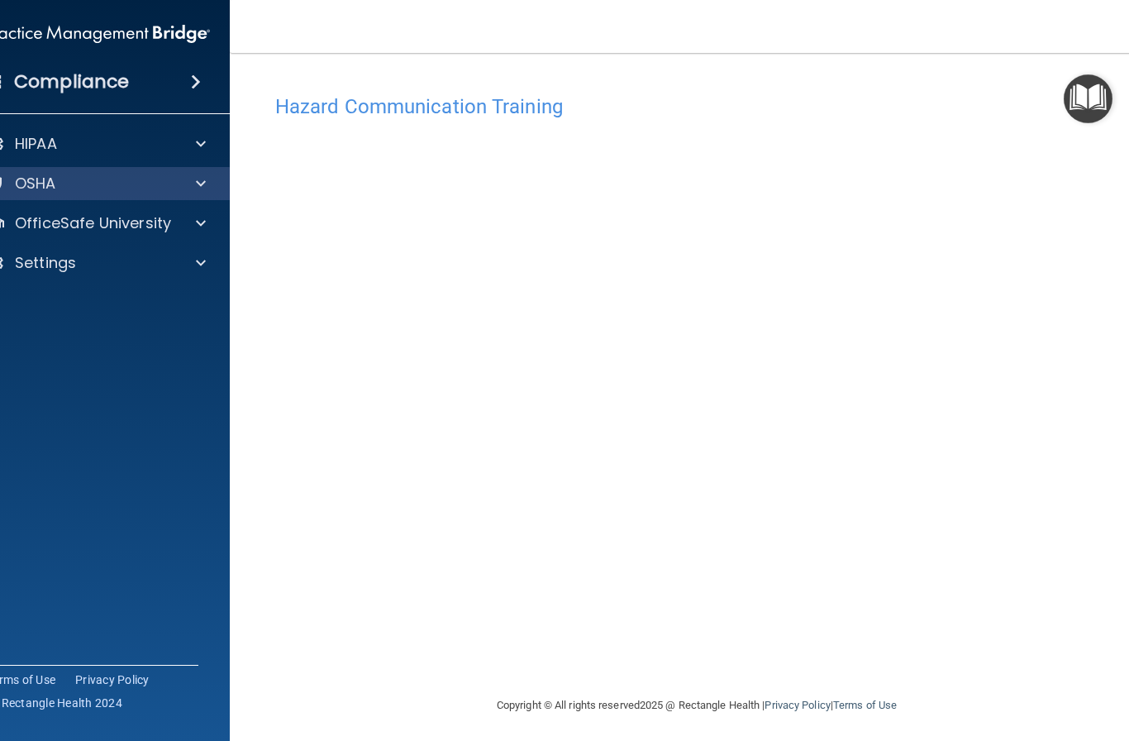
click at [150, 193] on div "OSHA" at bounding box center [75, 184] width 205 height 20
click at [196, 183] on span at bounding box center [201, 184] width 10 height 20
click at [198, 88] on span at bounding box center [196, 82] width 10 height 20
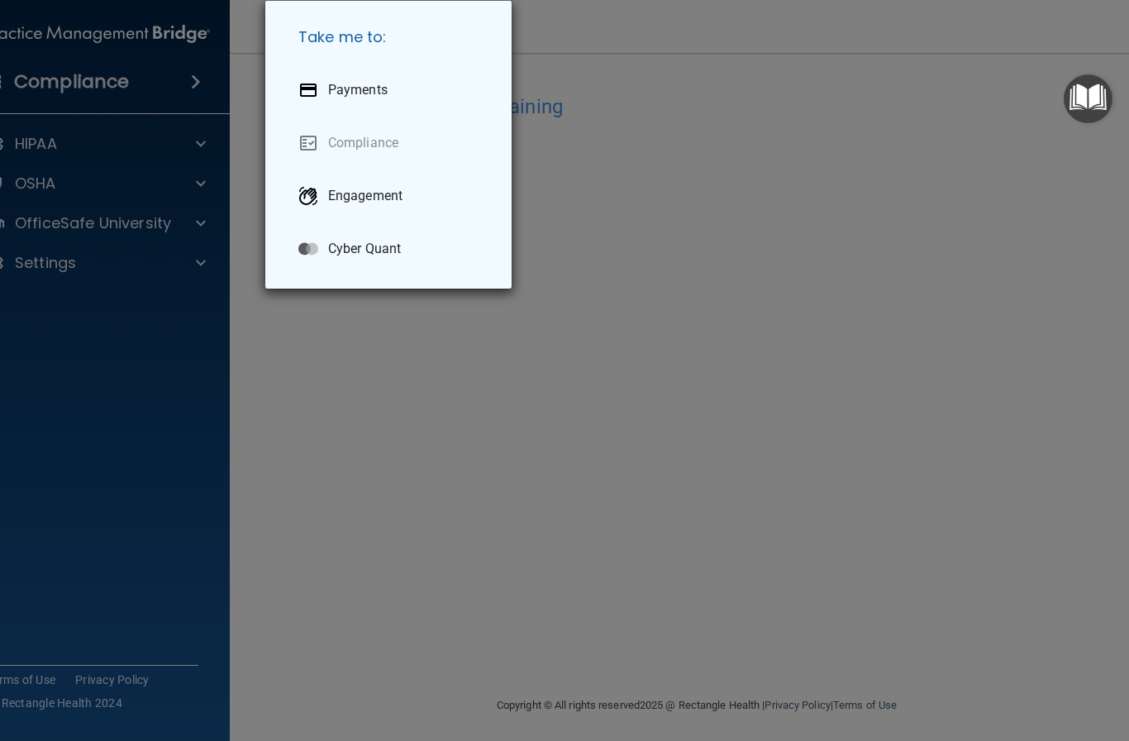
click at [212, 68] on div "Take me to: Payments Compliance Engagement Cyber Quant" at bounding box center [564, 370] width 1129 height 741
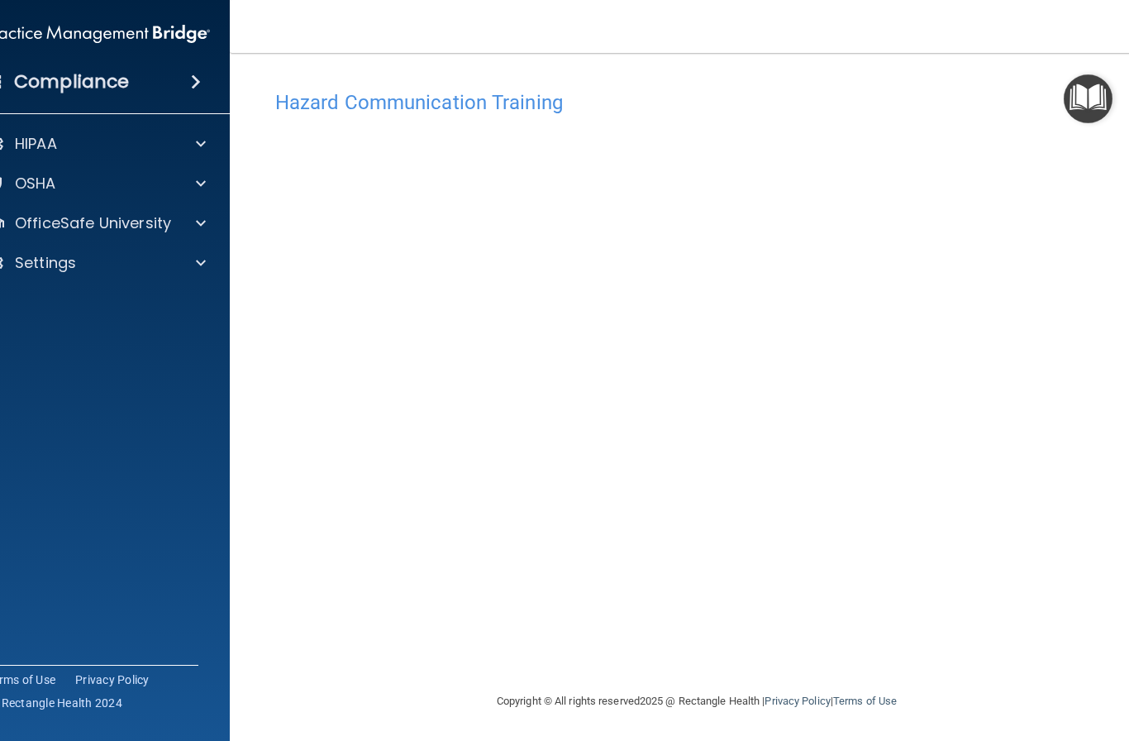
scroll to position [3, 0]
click at [171, 144] on div "HIPAA" at bounding box center [75, 144] width 205 height 20
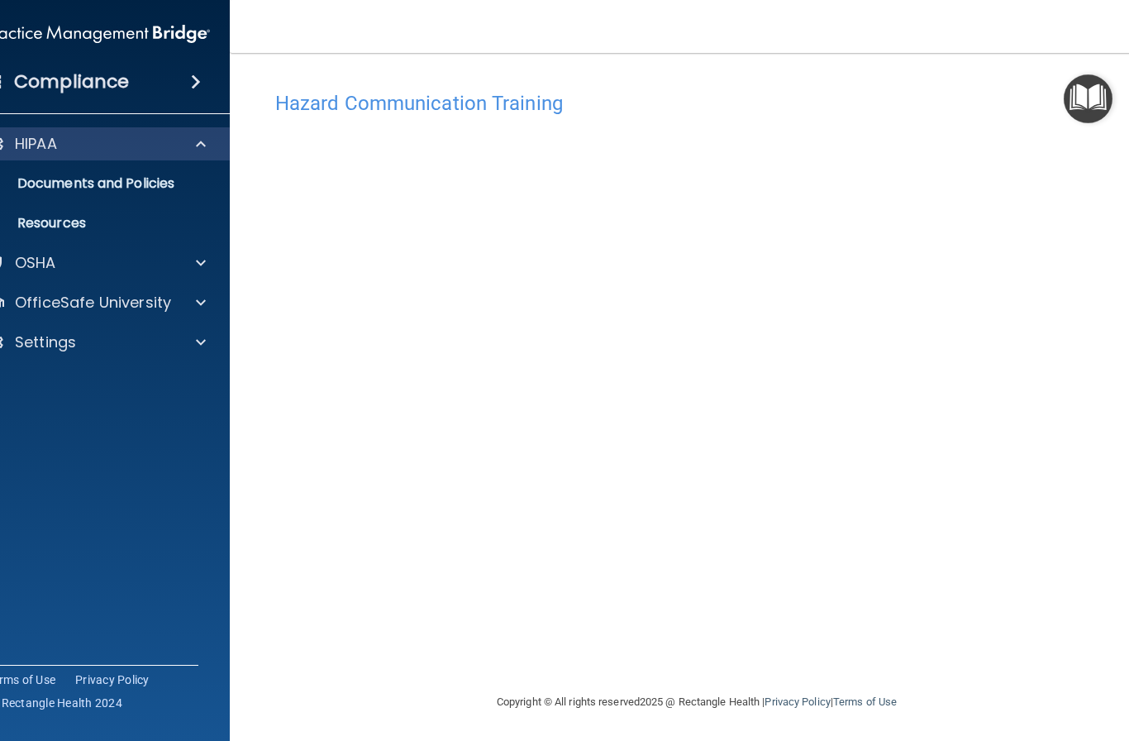
click at [174, 152] on div "HIPAA" at bounding box center [75, 144] width 205 height 20
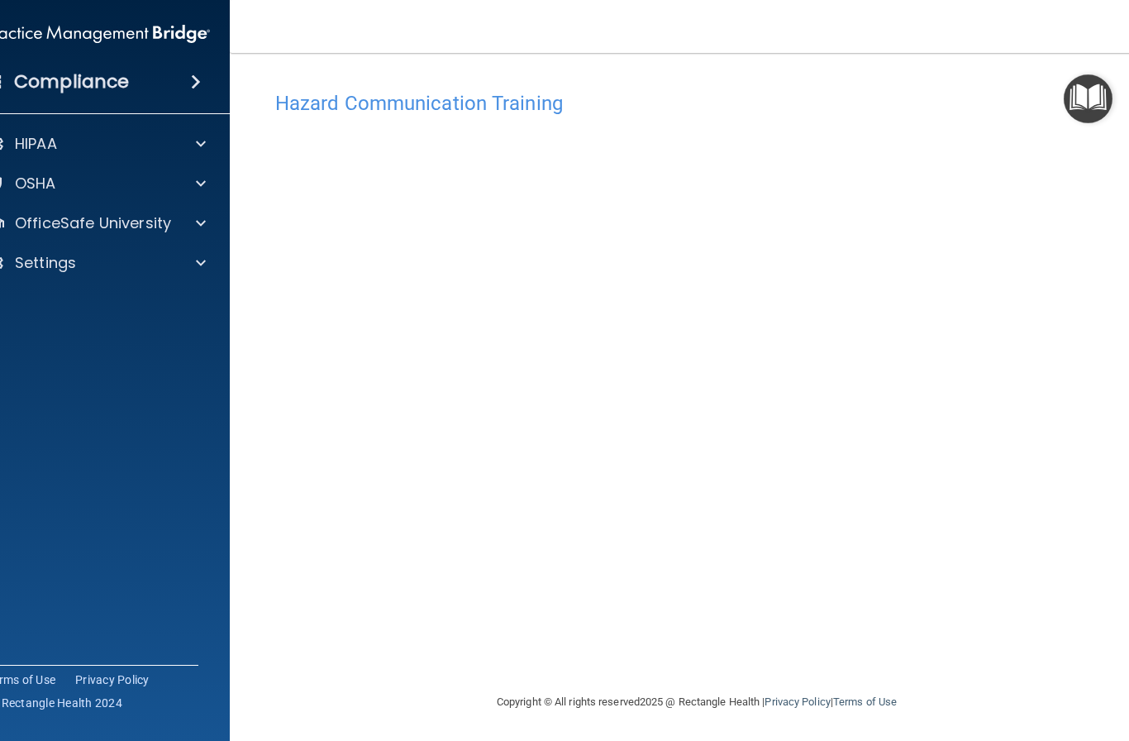
click at [197, 83] on span at bounding box center [196, 82] width 10 height 20
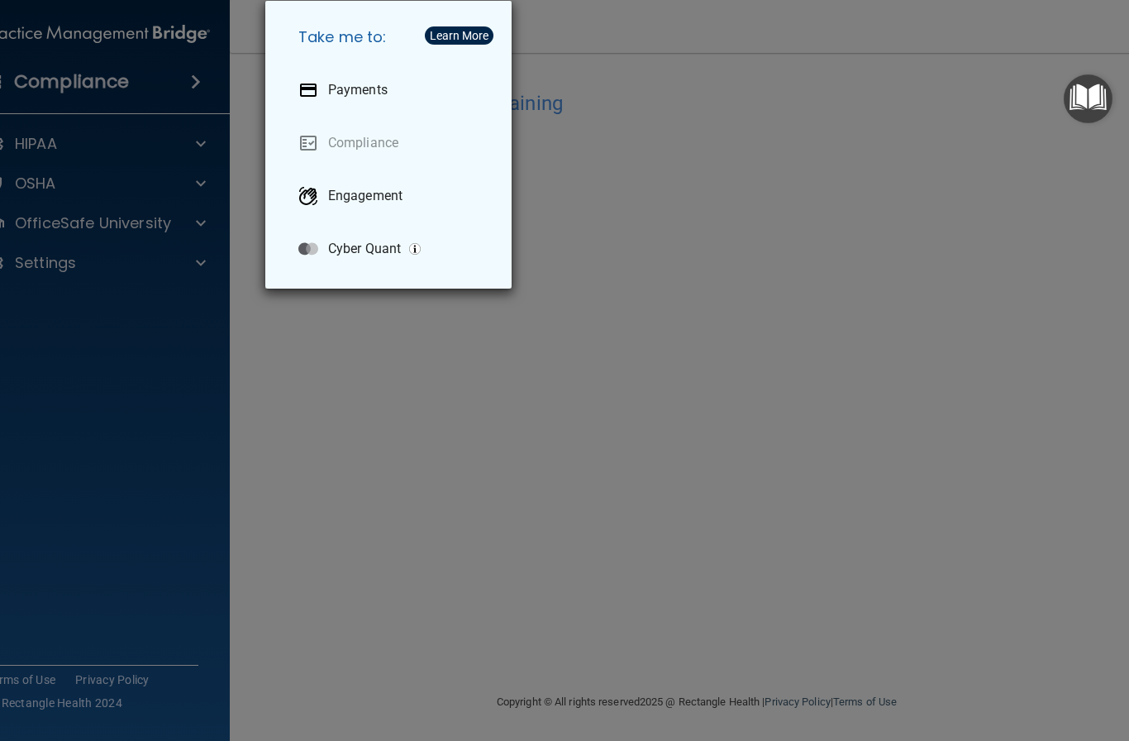
click at [369, 353] on div "Take me to: Payments Compliance Engagement Cyber Quant" at bounding box center [564, 370] width 1129 height 741
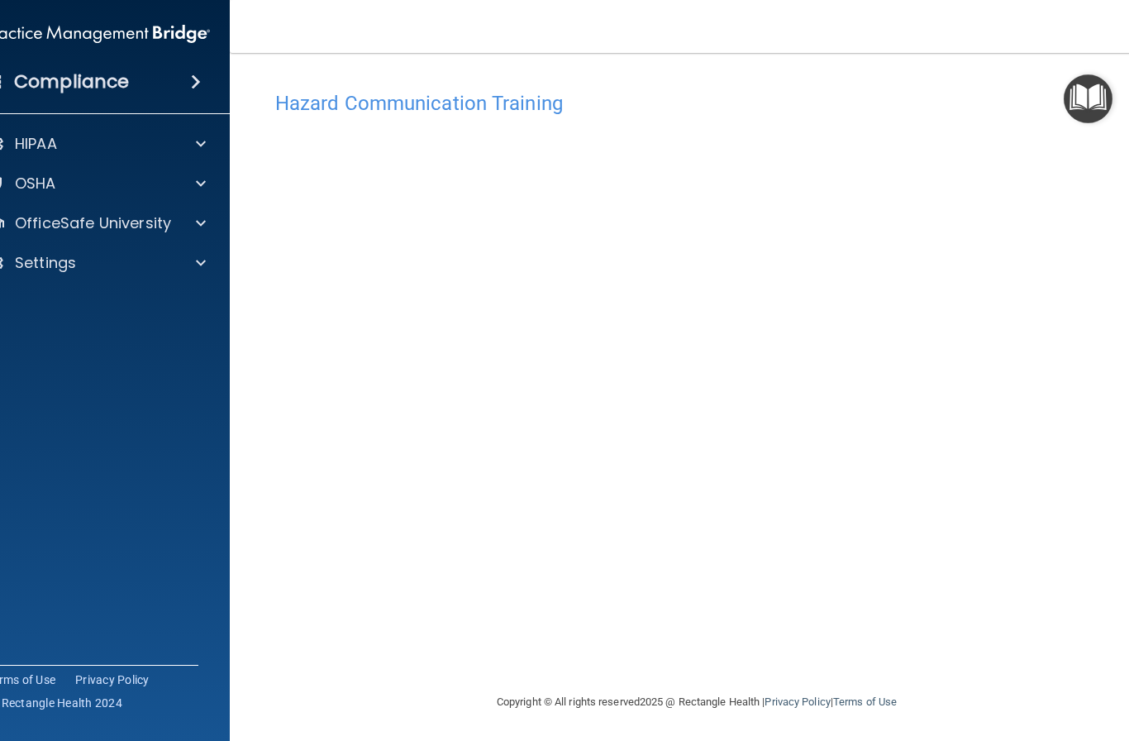
click at [1089, 102] on img "Open Resource Center" at bounding box center [1088, 98] width 49 height 49
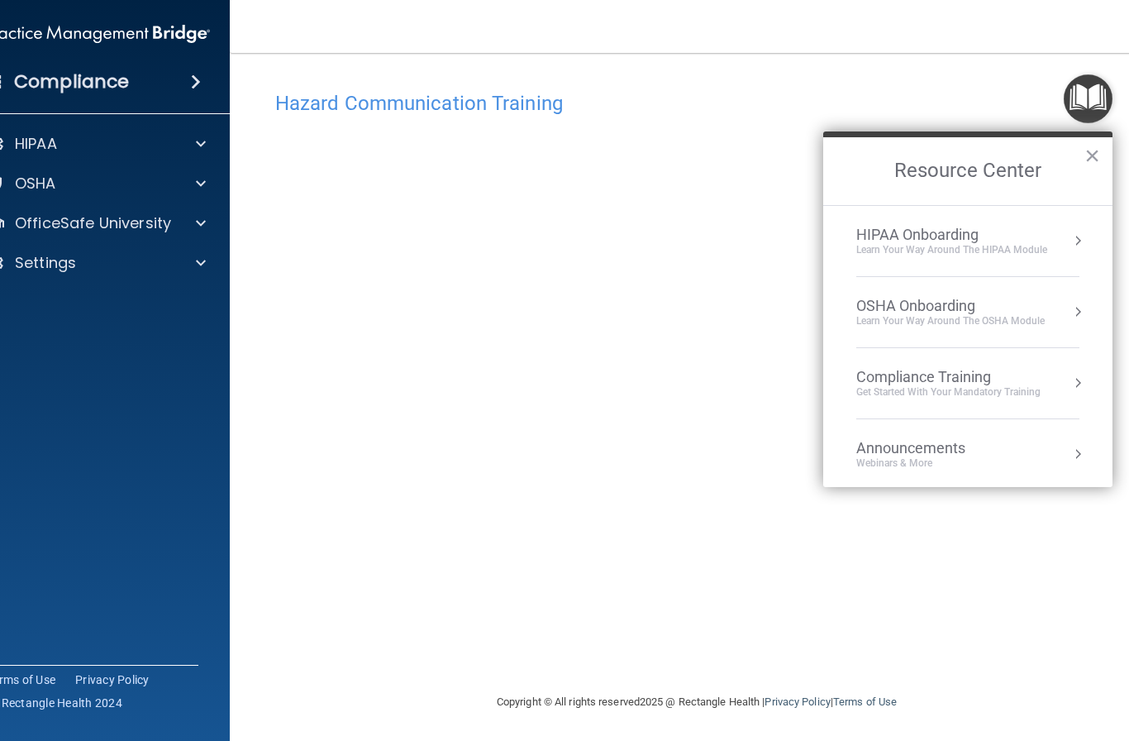
click at [984, 303] on div "OSHA Onboarding" at bounding box center [950, 306] width 188 height 18
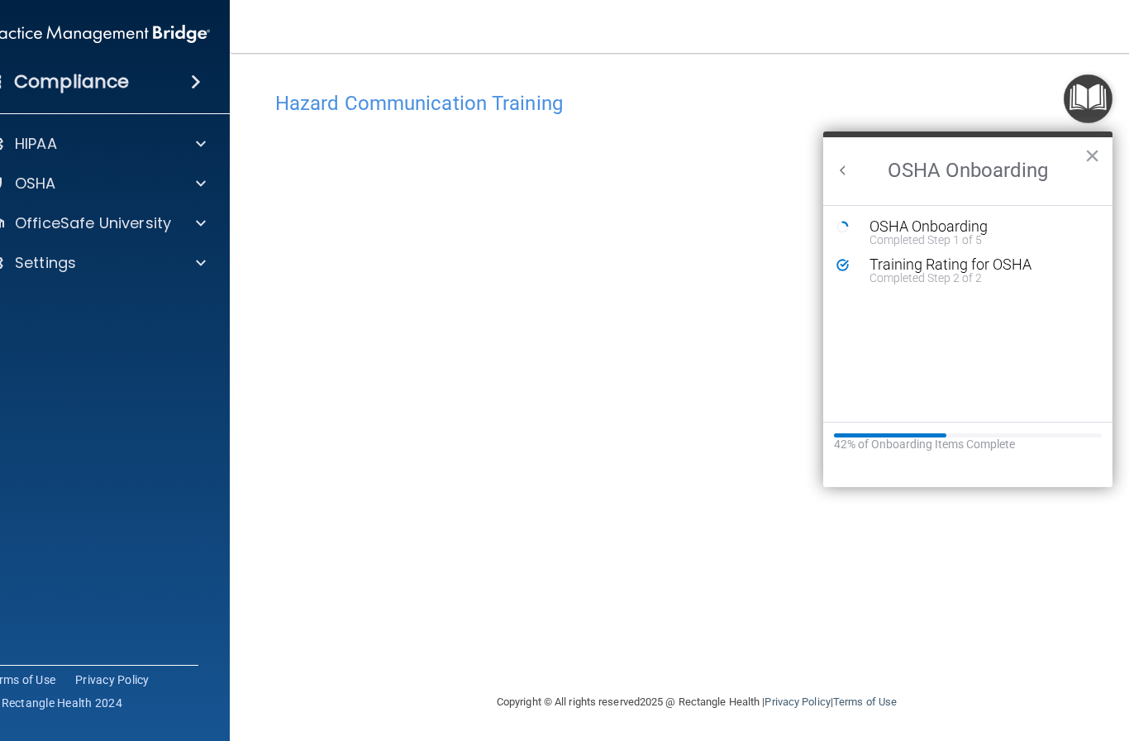
scroll to position [0, 0]
click at [1084, 153] on button "×" at bounding box center [1092, 155] width 16 height 26
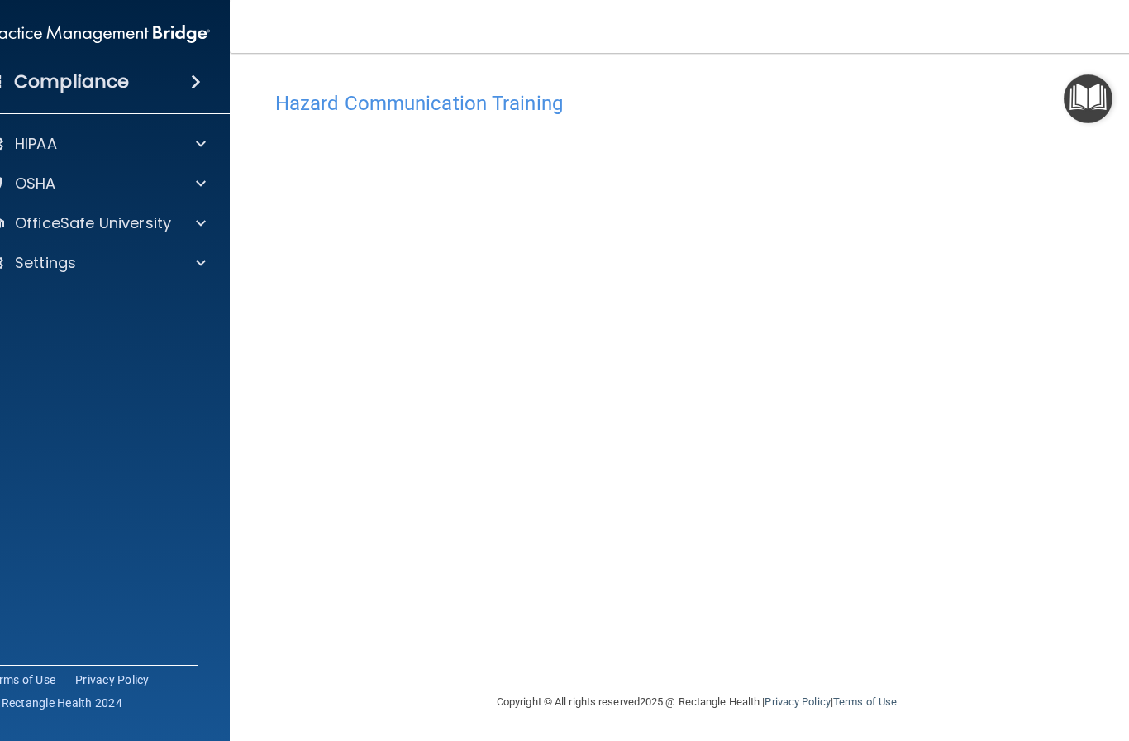
click at [539, 86] on div "Hazard Communication Training" at bounding box center [697, 103] width 868 height 41
click at [537, 98] on h4 "Hazard Communication Training" at bounding box center [696, 103] width 843 height 21
click at [158, 232] on p "OfficeSafe University" at bounding box center [93, 223] width 156 height 20
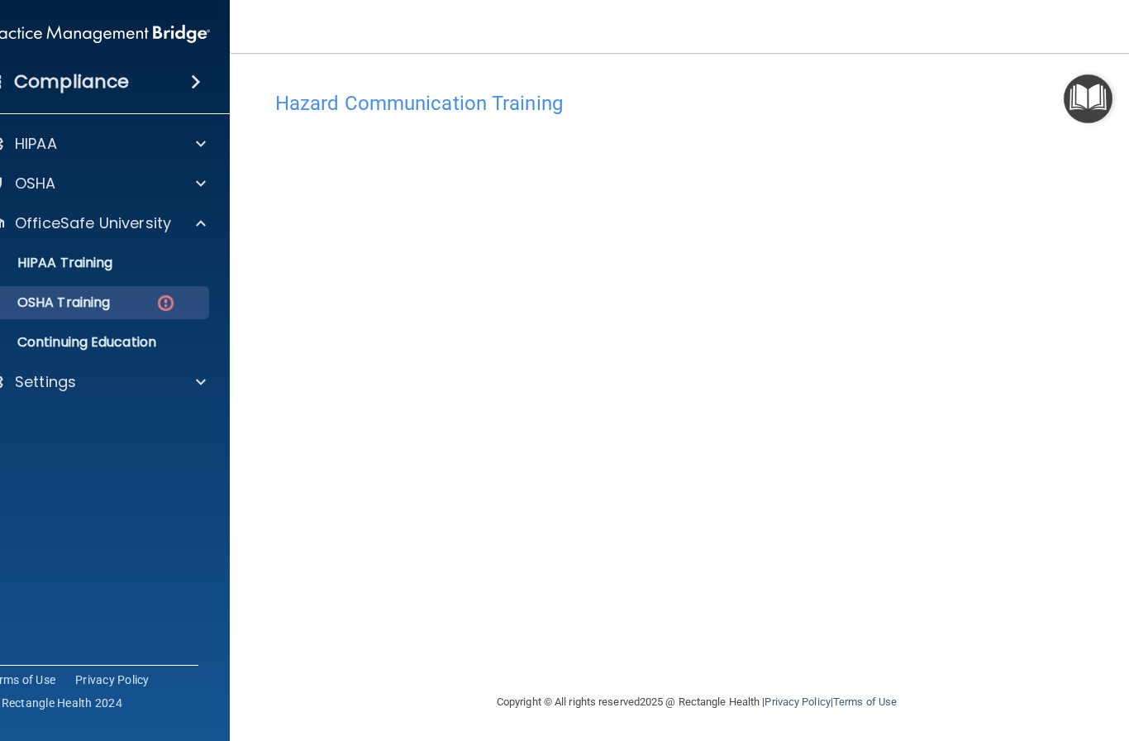
click at [120, 297] on div "OSHA Training" at bounding box center [89, 302] width 226 height 17
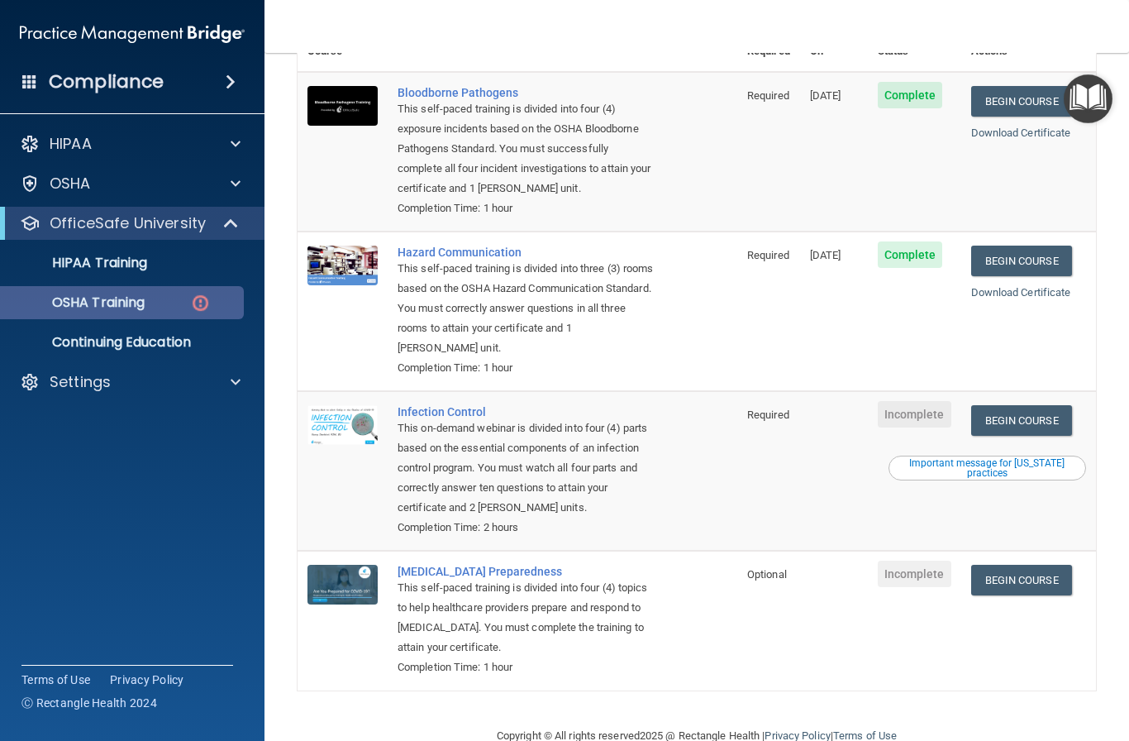
scroll to position [179, 0]
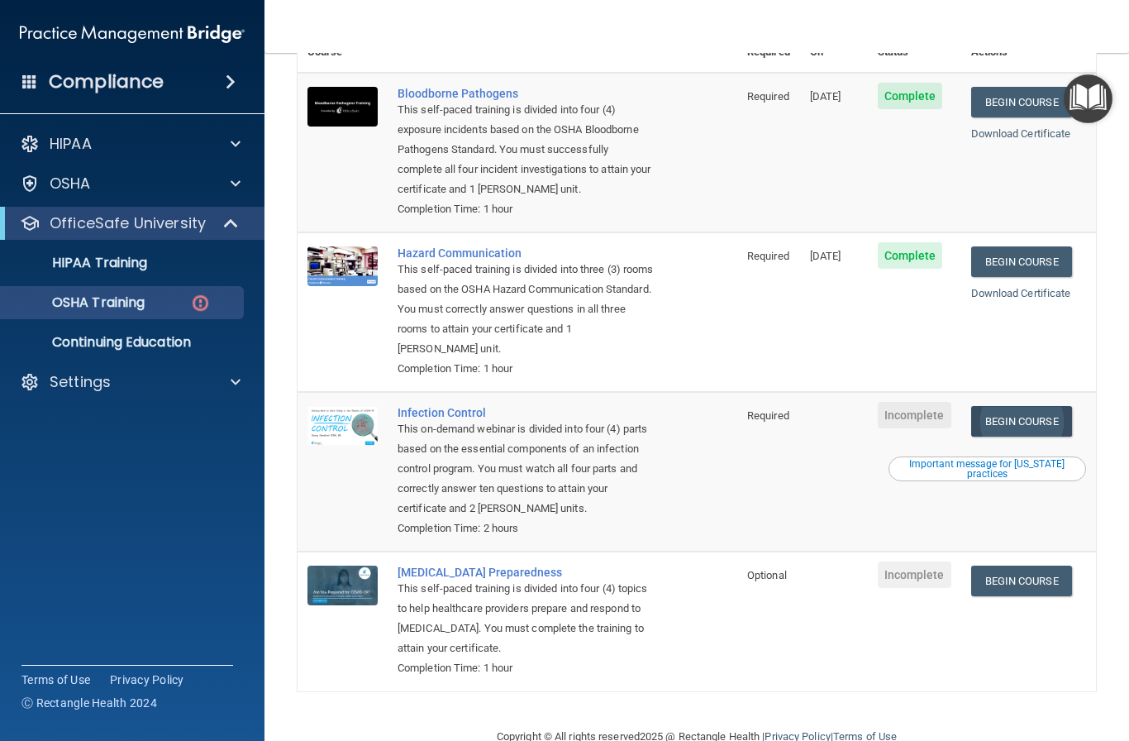
click at [1061, 406] on link "Begin Course" at bounding box center [1021, 421] width 101 height 31
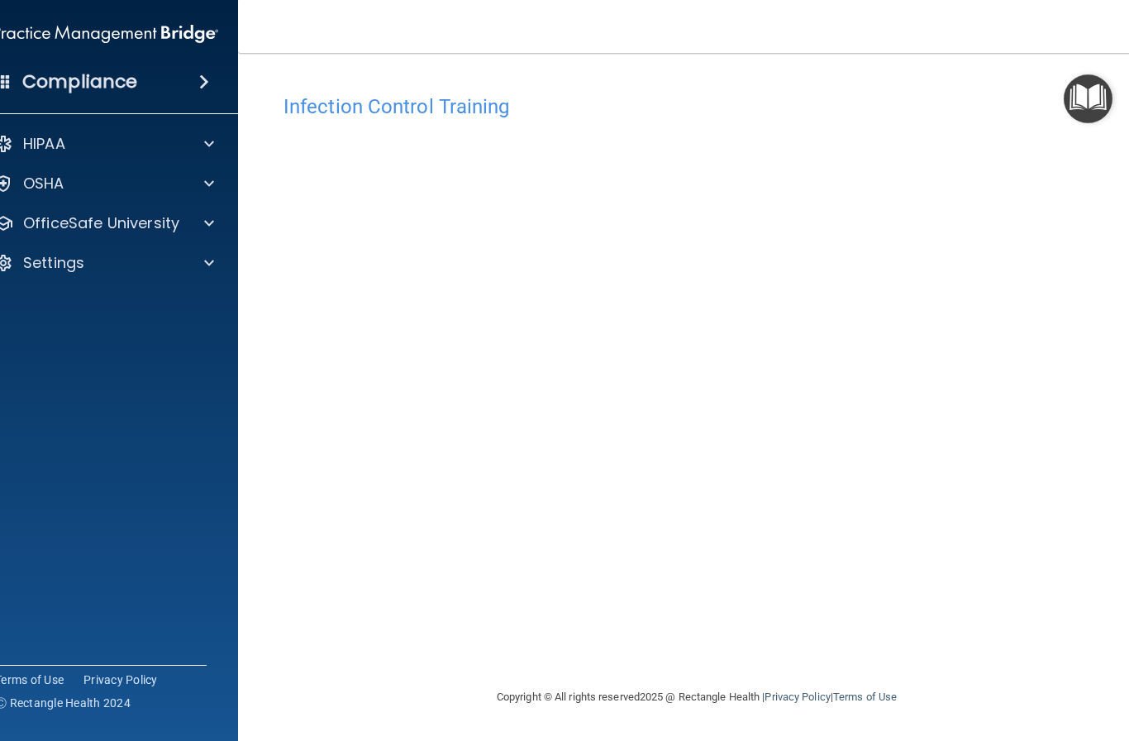
click at [686, 4] on nav "Toggle navigation [PERSON_NAME] [EMAIL_ADDRESS][DOMAIN_NAME] Manage My Enterpri…" at bounding box center [696, 26] width 917 height 53
click at [141, 229] on p "OfficeSafe University" at bounding box center [101, 223] width 156 height 20
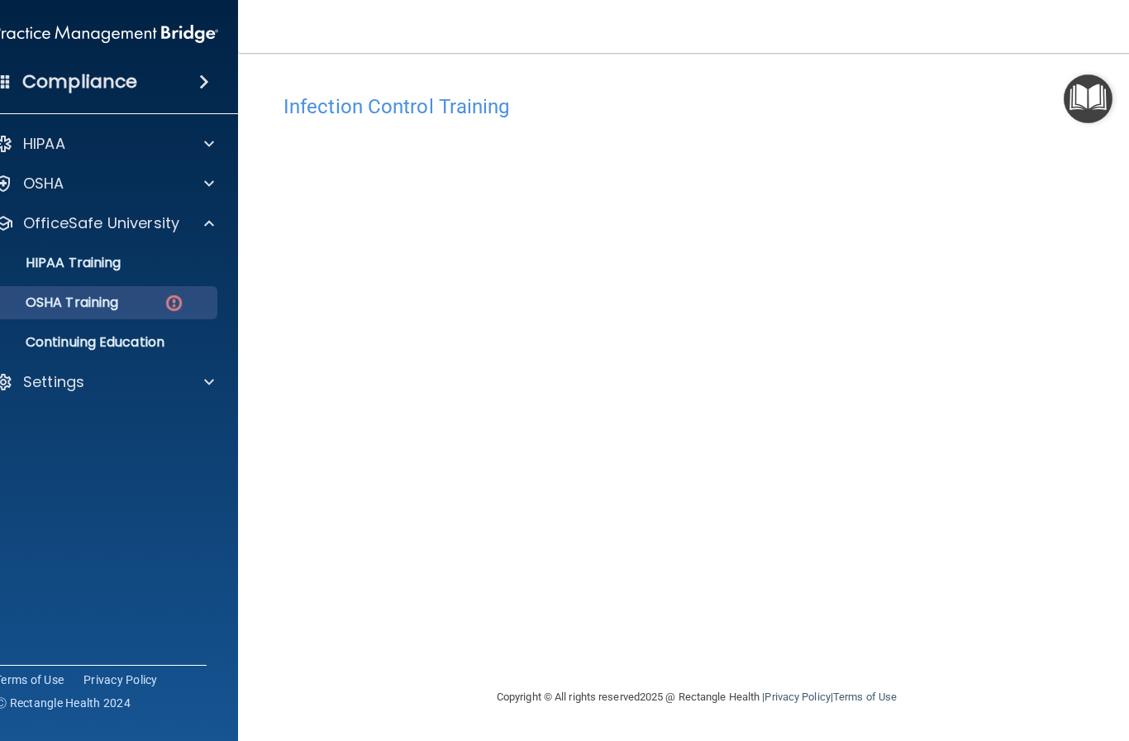
click at [83, 316] on link "OSHA Training" at bounding box center [87, 302] width 260 height 33
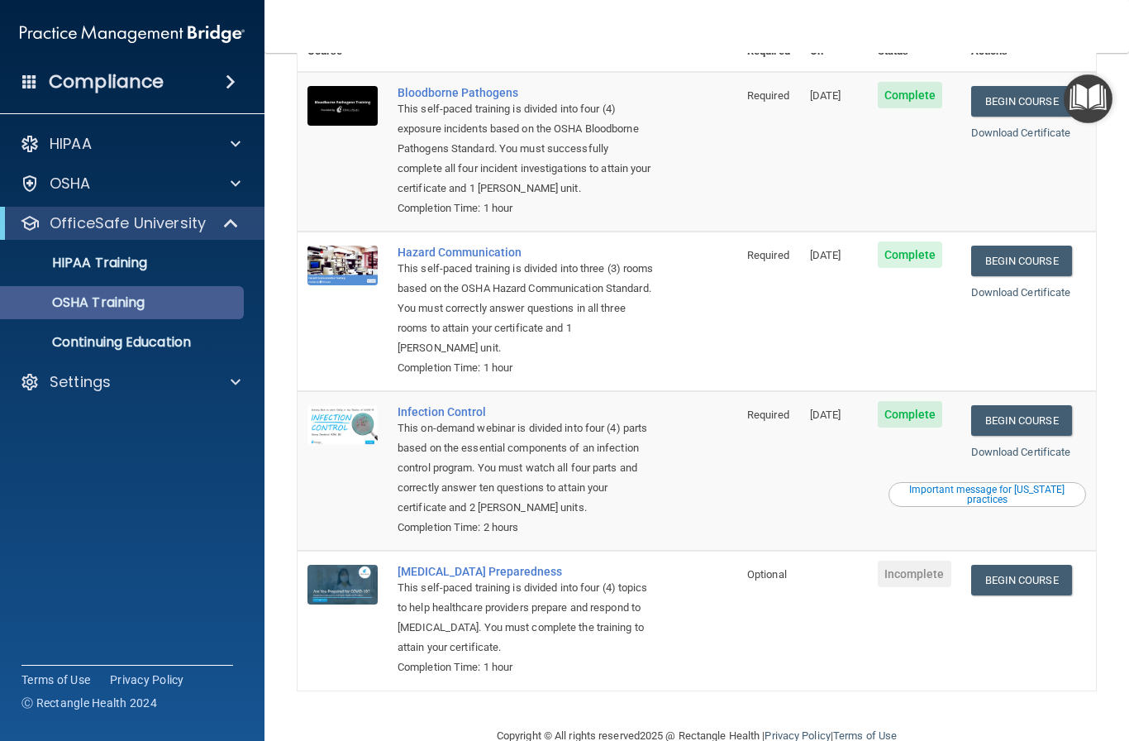
scroll to position [132, 0]
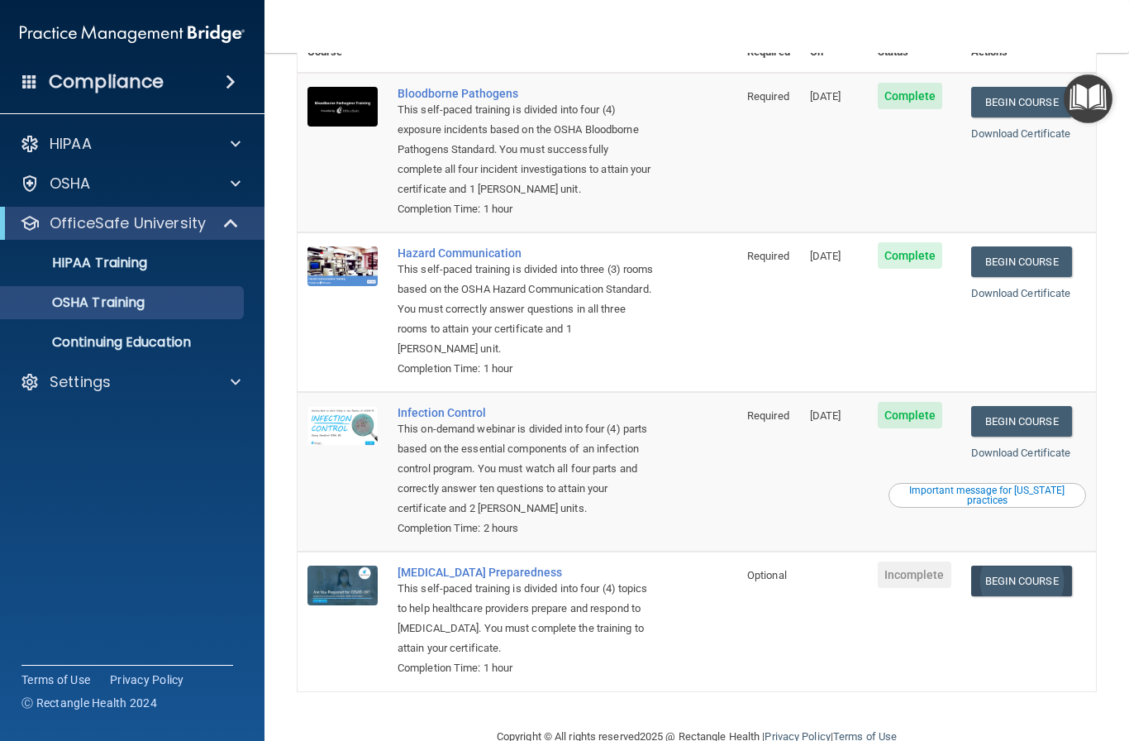
click at [1030, 565] on link "Begin Course" at bounding box center [1021, 580] width 101 height 31
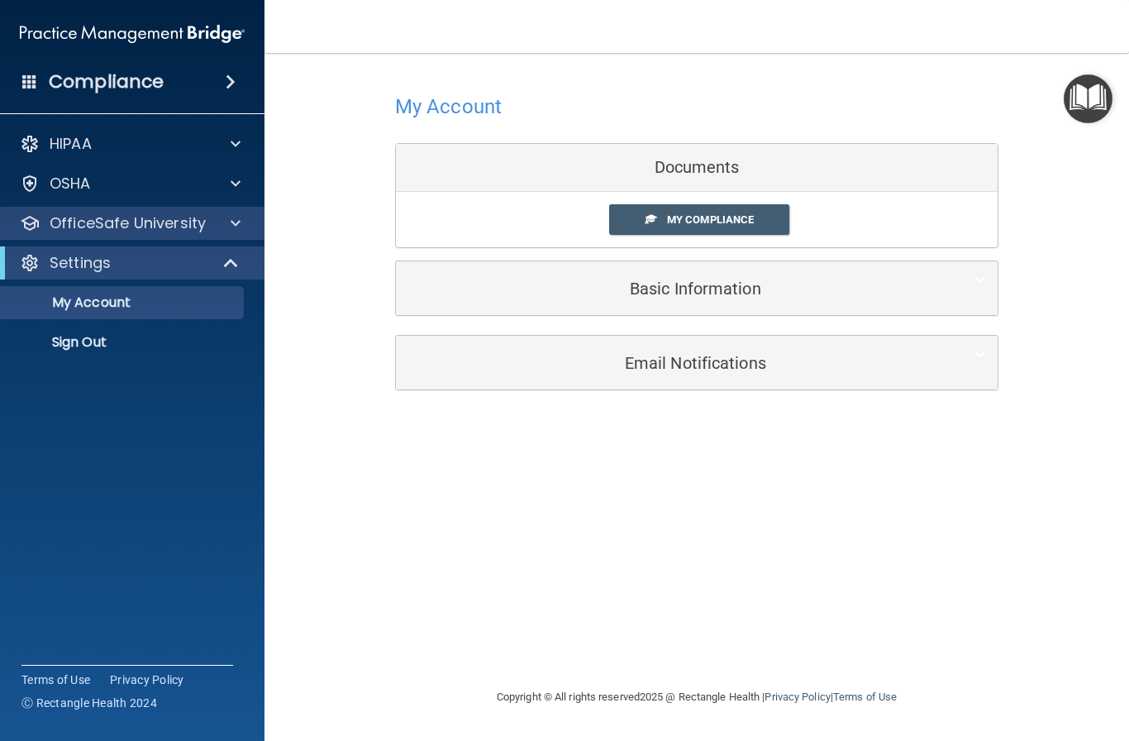
click at [47, 231] on div "OfficeSafe University" at bounding box center [109, 223] width 205 height 20
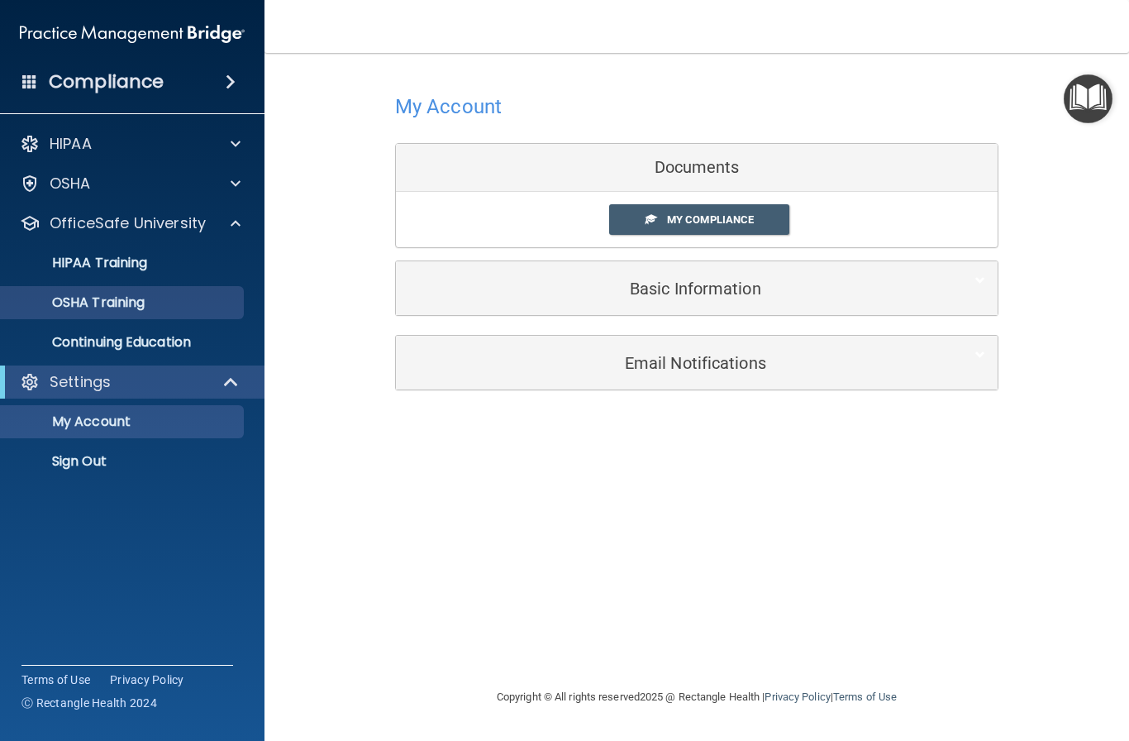
click at [79, 302] on p "OSHA Training" at bounding box center [78, 302] width 134 height 17
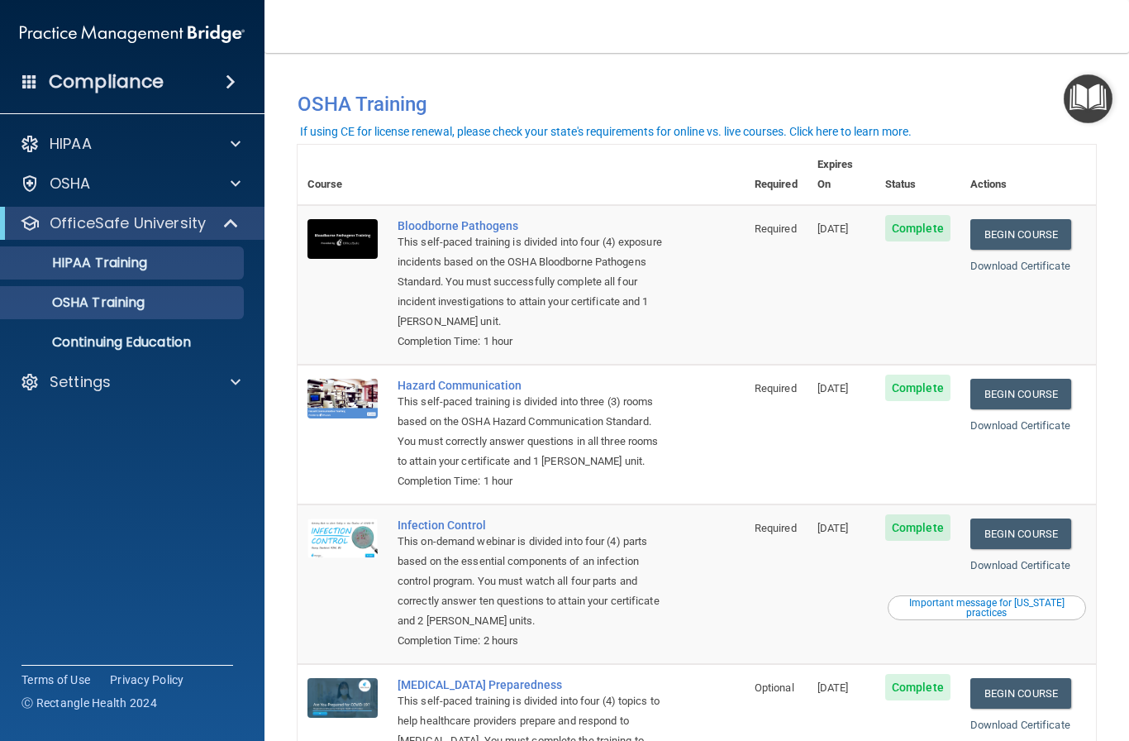
click at [85, 256] on p "HIPAA Training" at bounding box center [79, 263] width 136 height 17
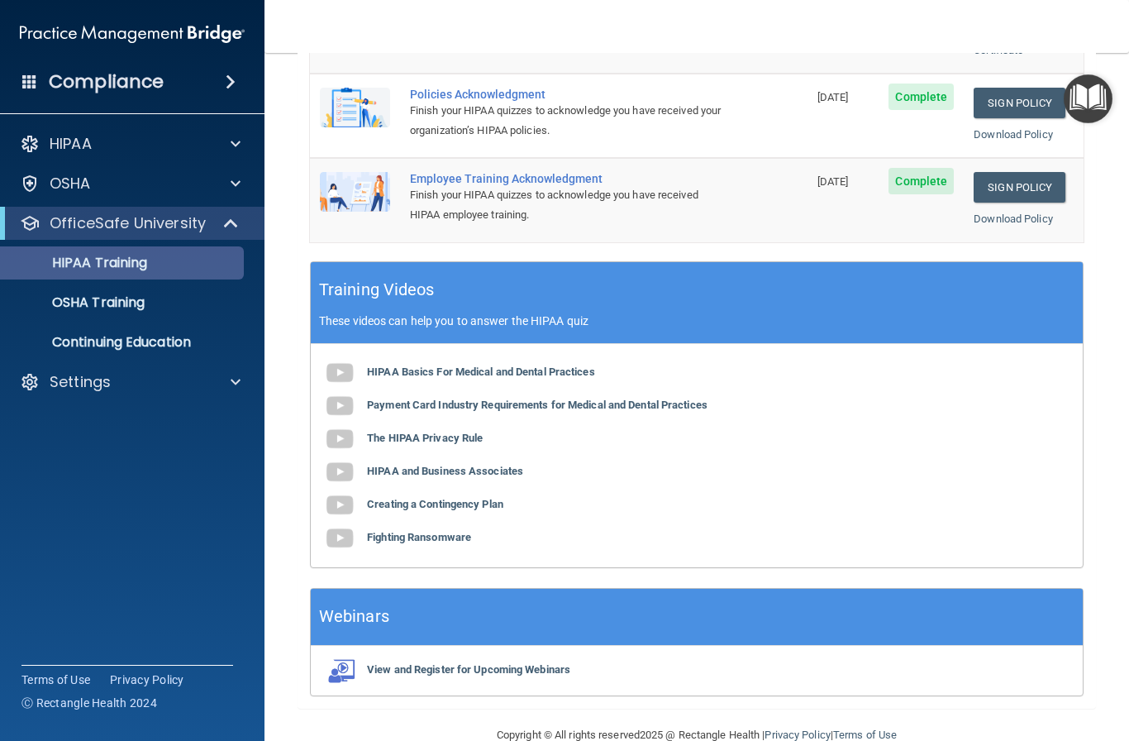
scroll to position [549, 0]
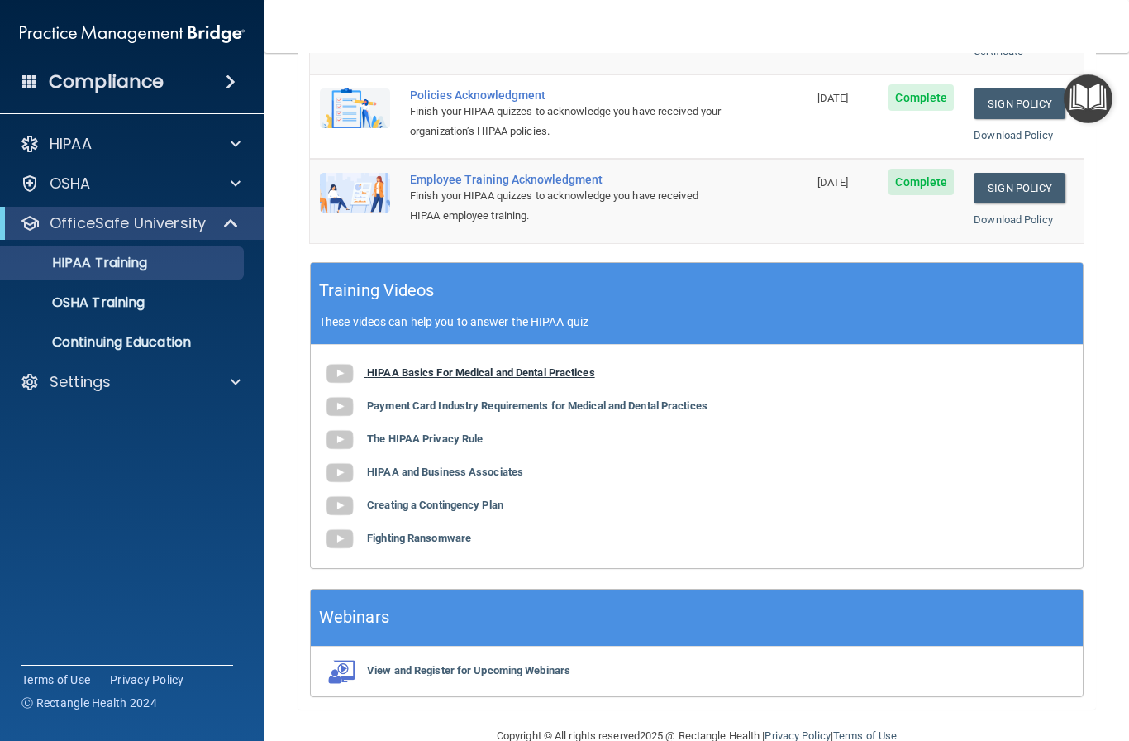
click at [341, 357] on img at bounding box center [339, 373] width 33 height 33
